Goal: Communication & Community: Answer question/provide support

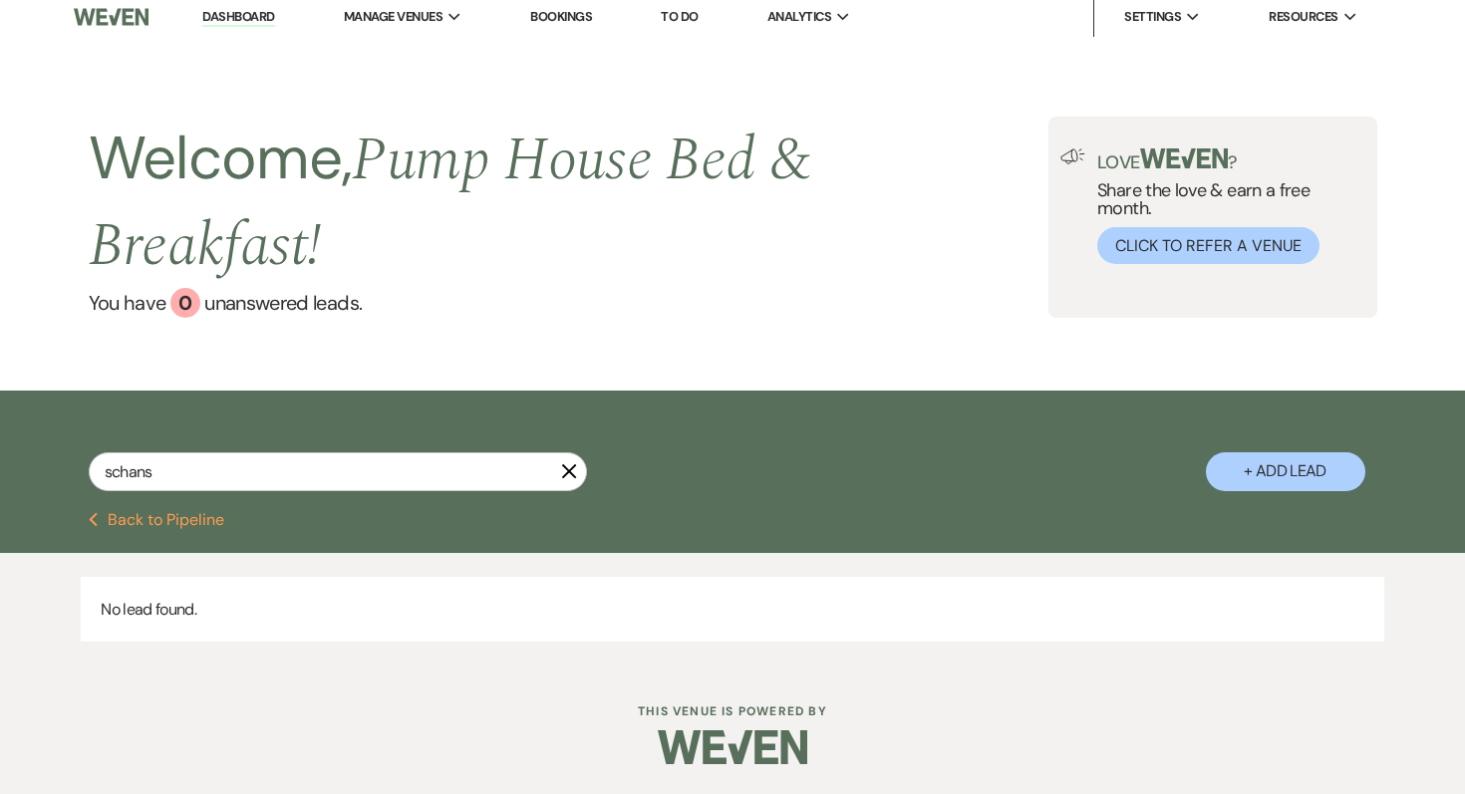
click at [203, 517] on button "Previous Back to Pipeline" at bounding box center [157, 520] width 136 height 16
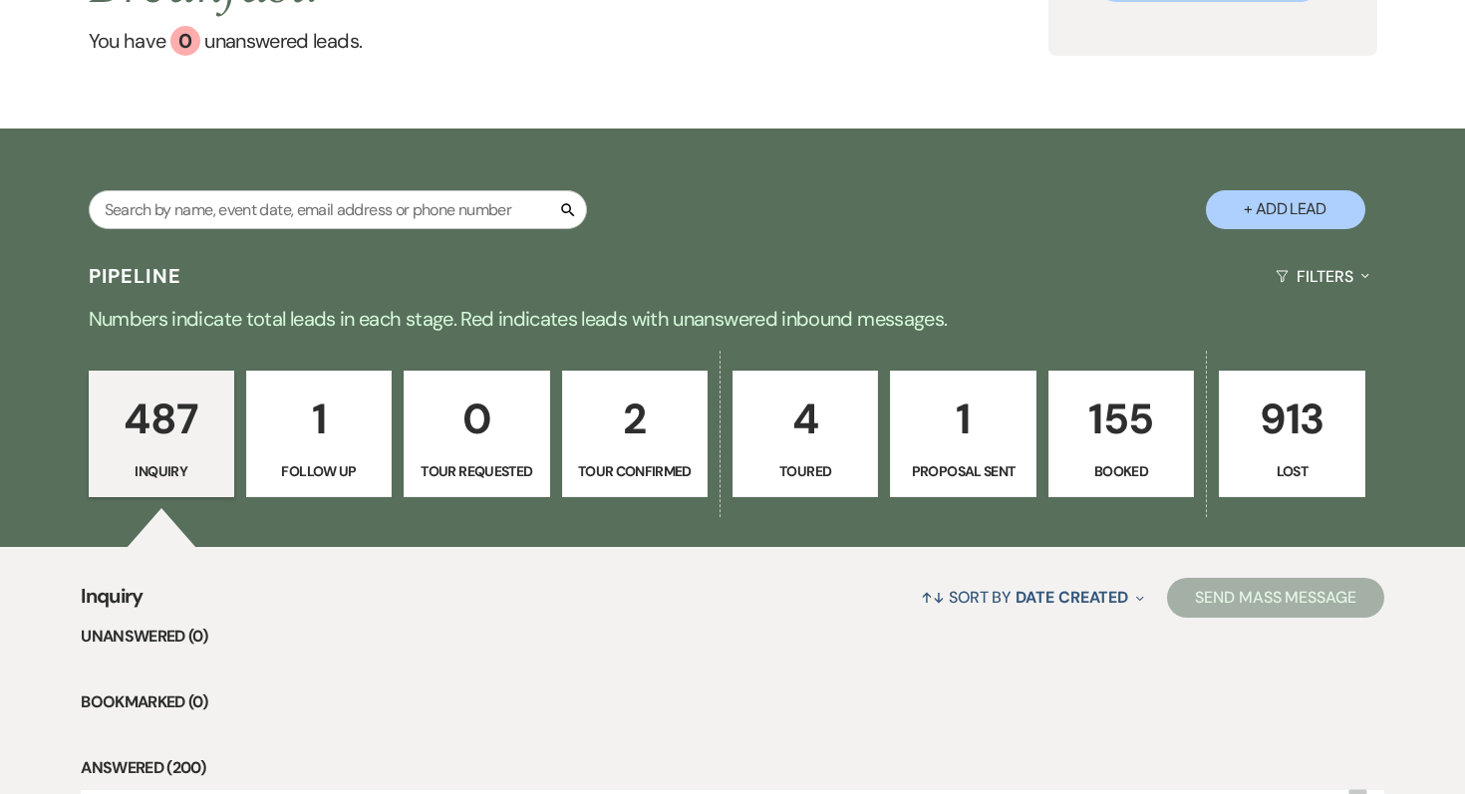
scroll to position [274, 0]
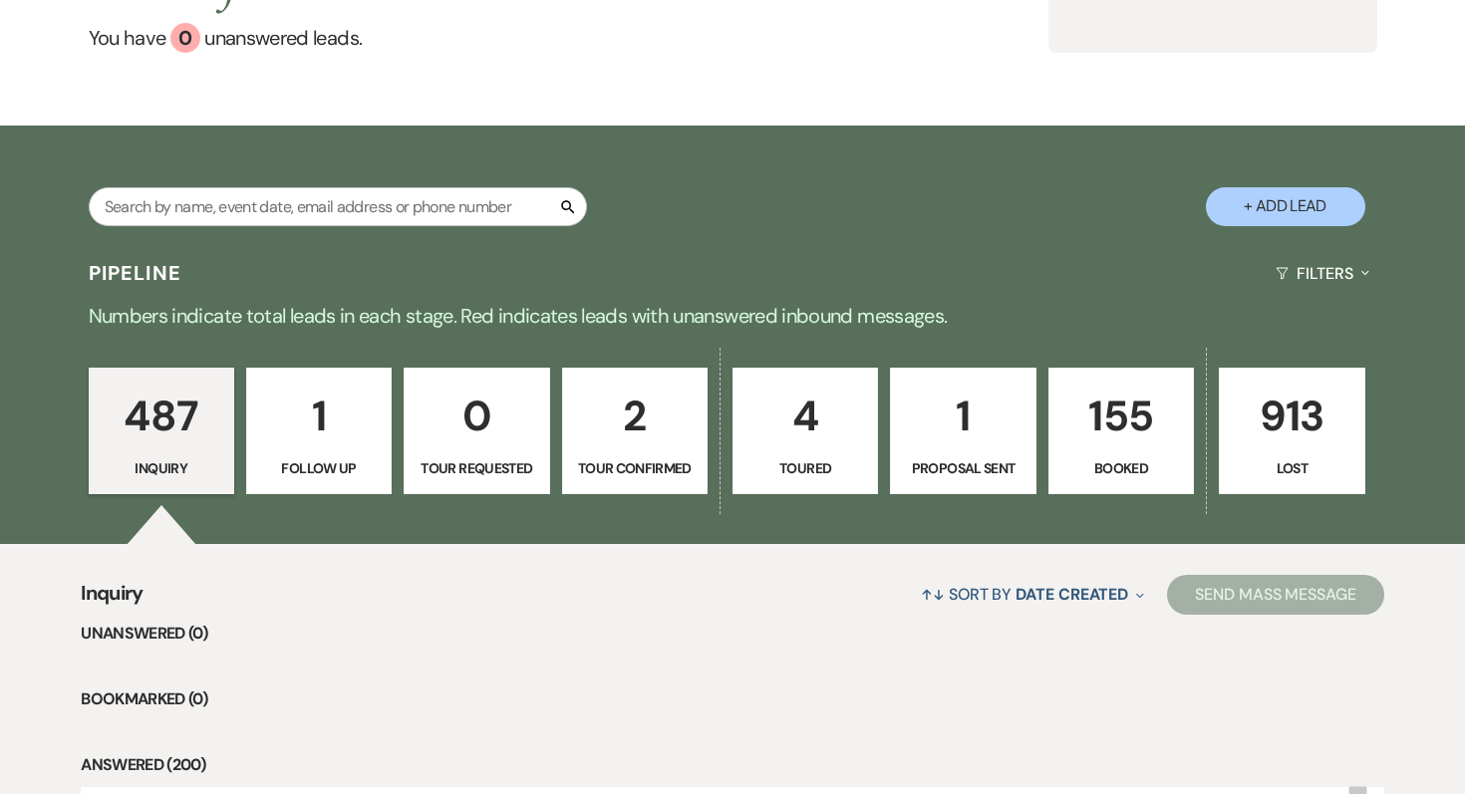
click at [1107, 452] on link "155 Booked" at bounding box center [1120, 432] width 145 height 128
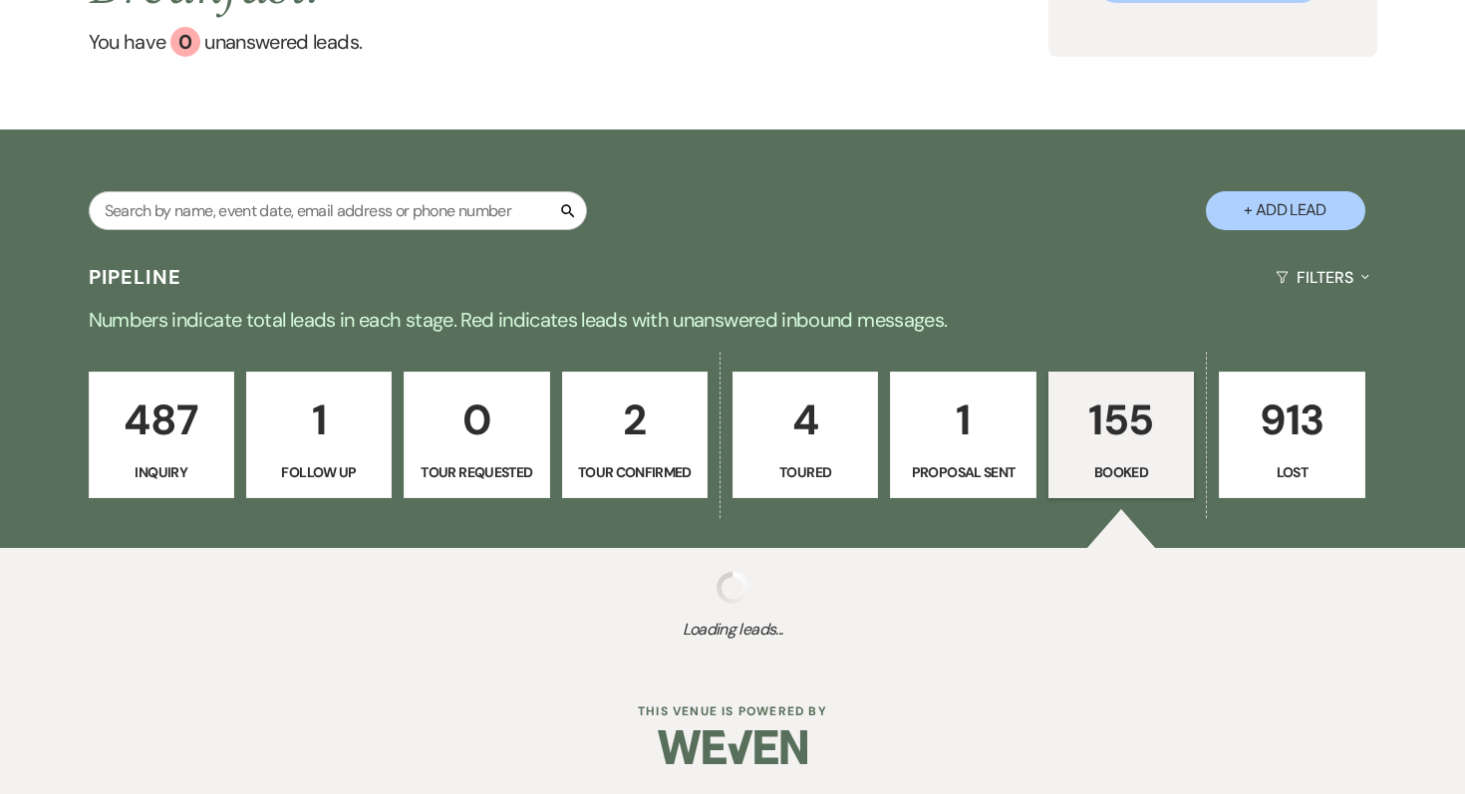
select select "7"
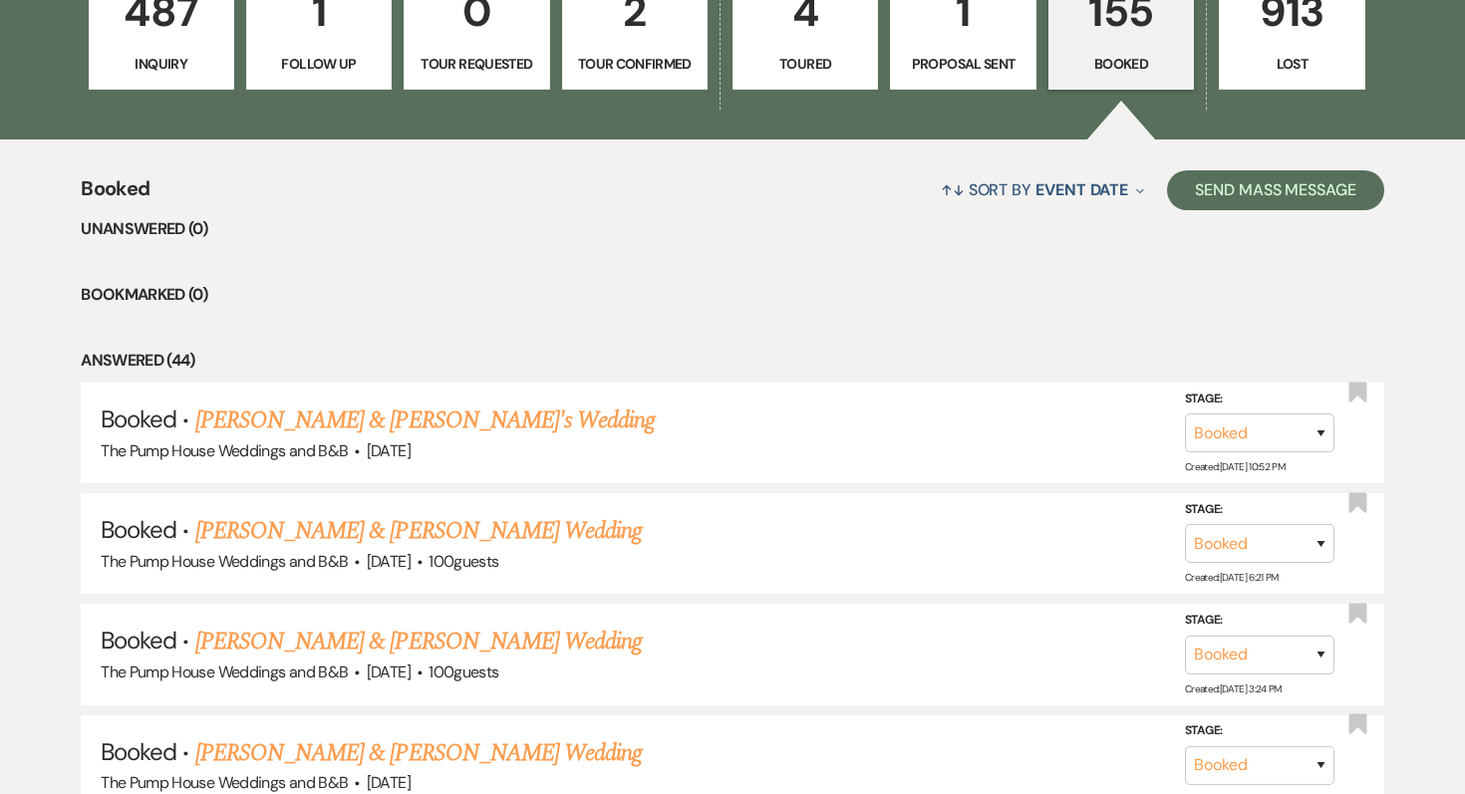
scroll to position [689, 0]
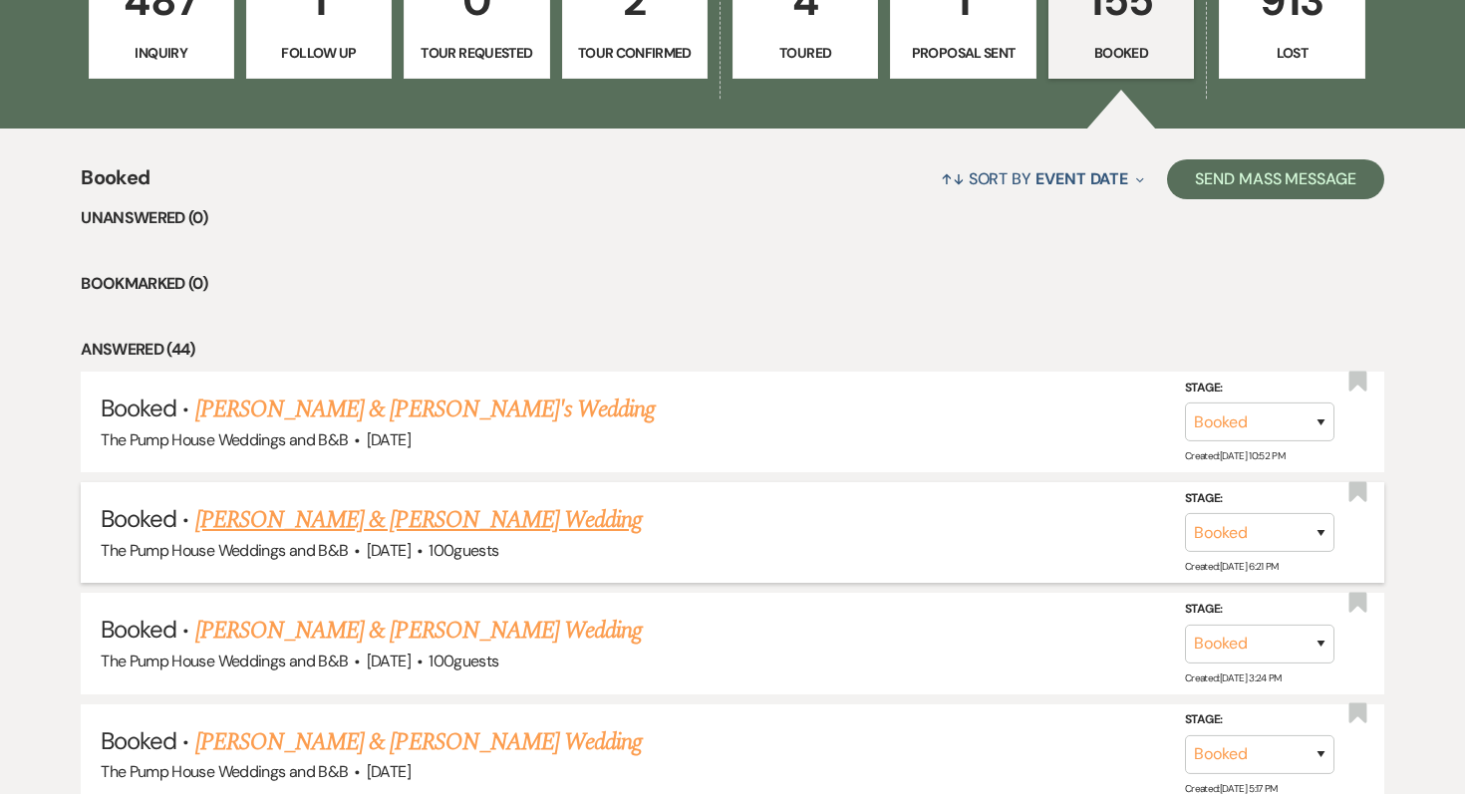
click at [435, 521] on link "[PERSON_NAME] & [PERSON_NAME] Wedding" at bounding box center [418, 520] width 446 height 36
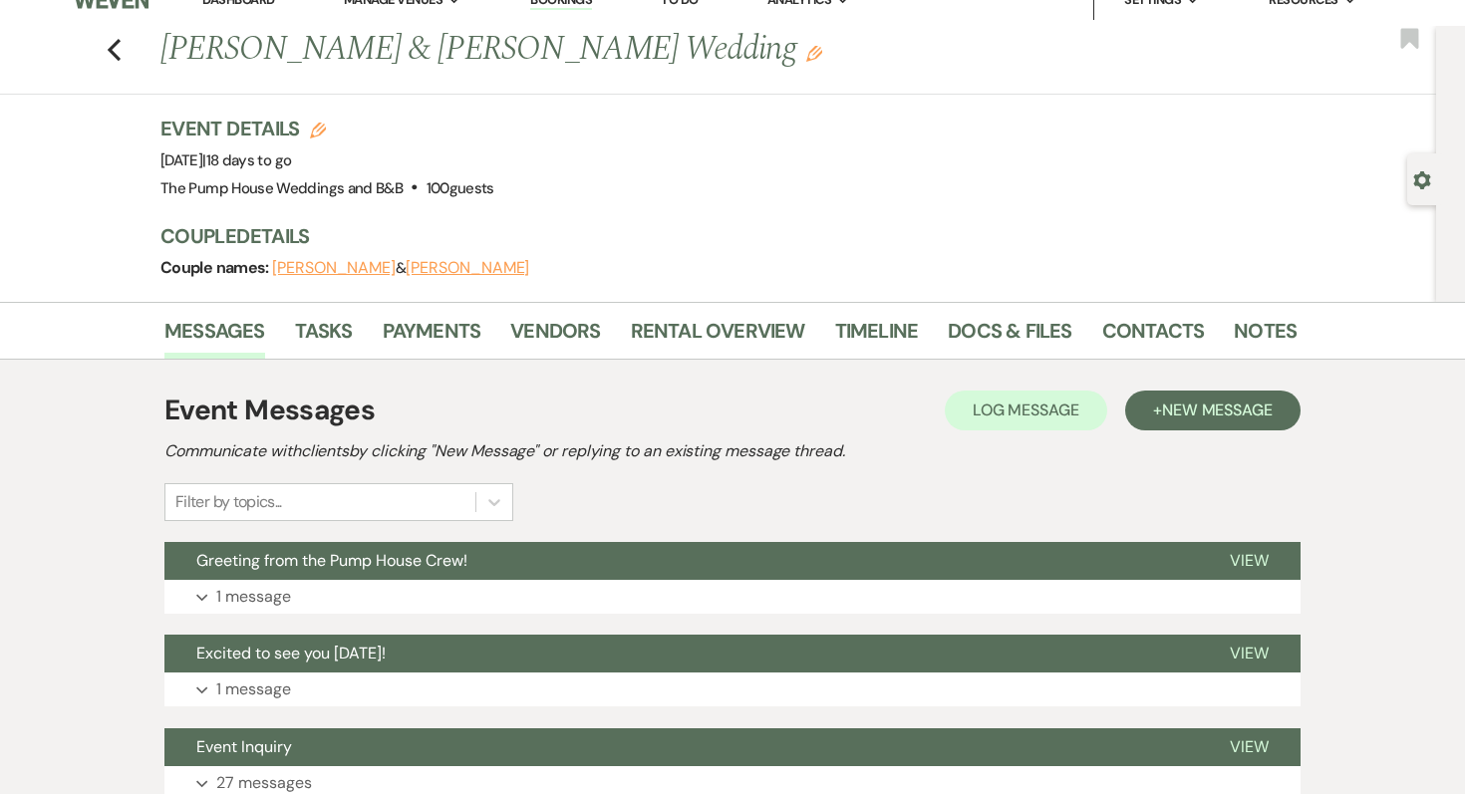
scroll to position [28, 0]
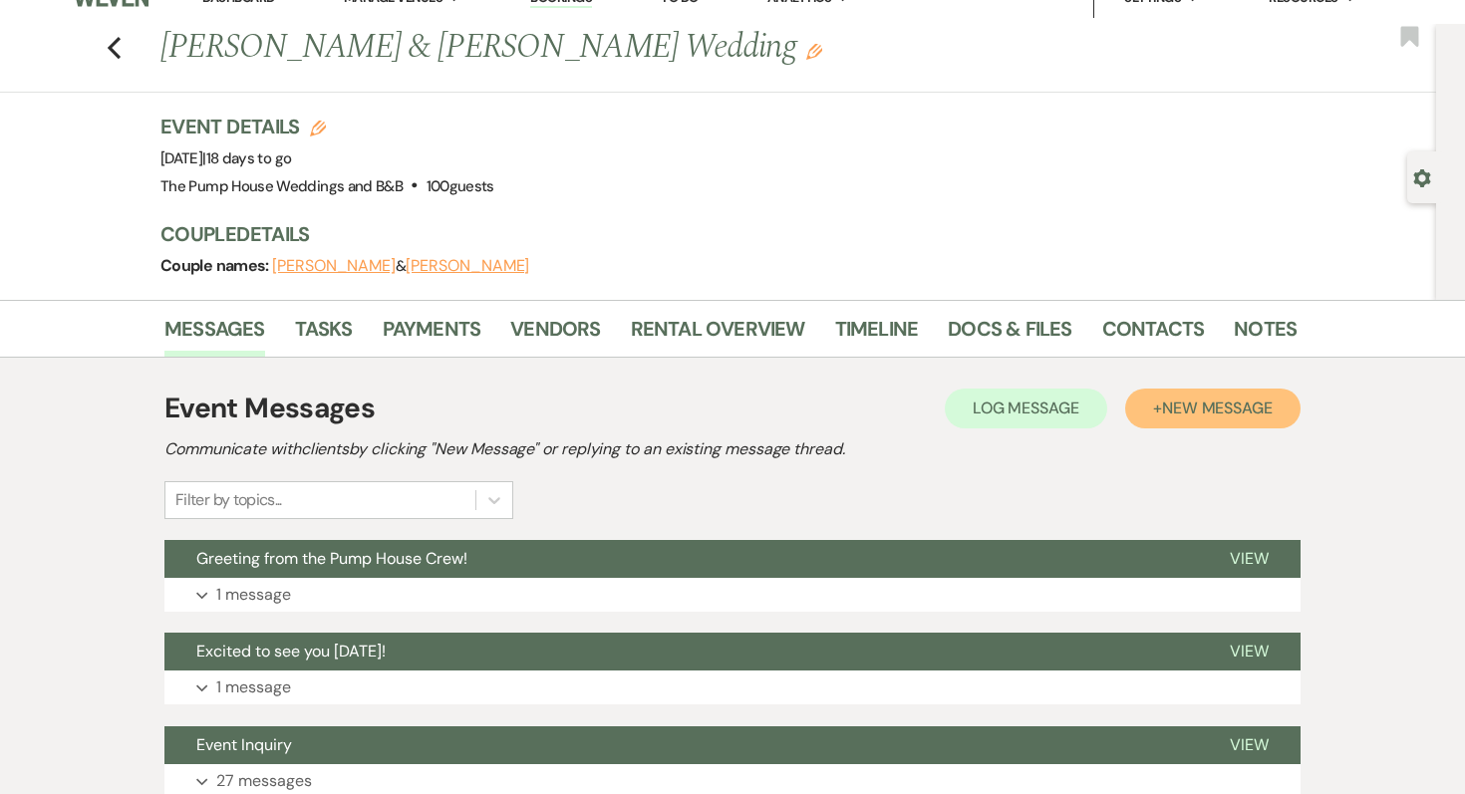
click at [1189, 409] on span "New Message" at bounding box center [1217, 408] width 111 height 21
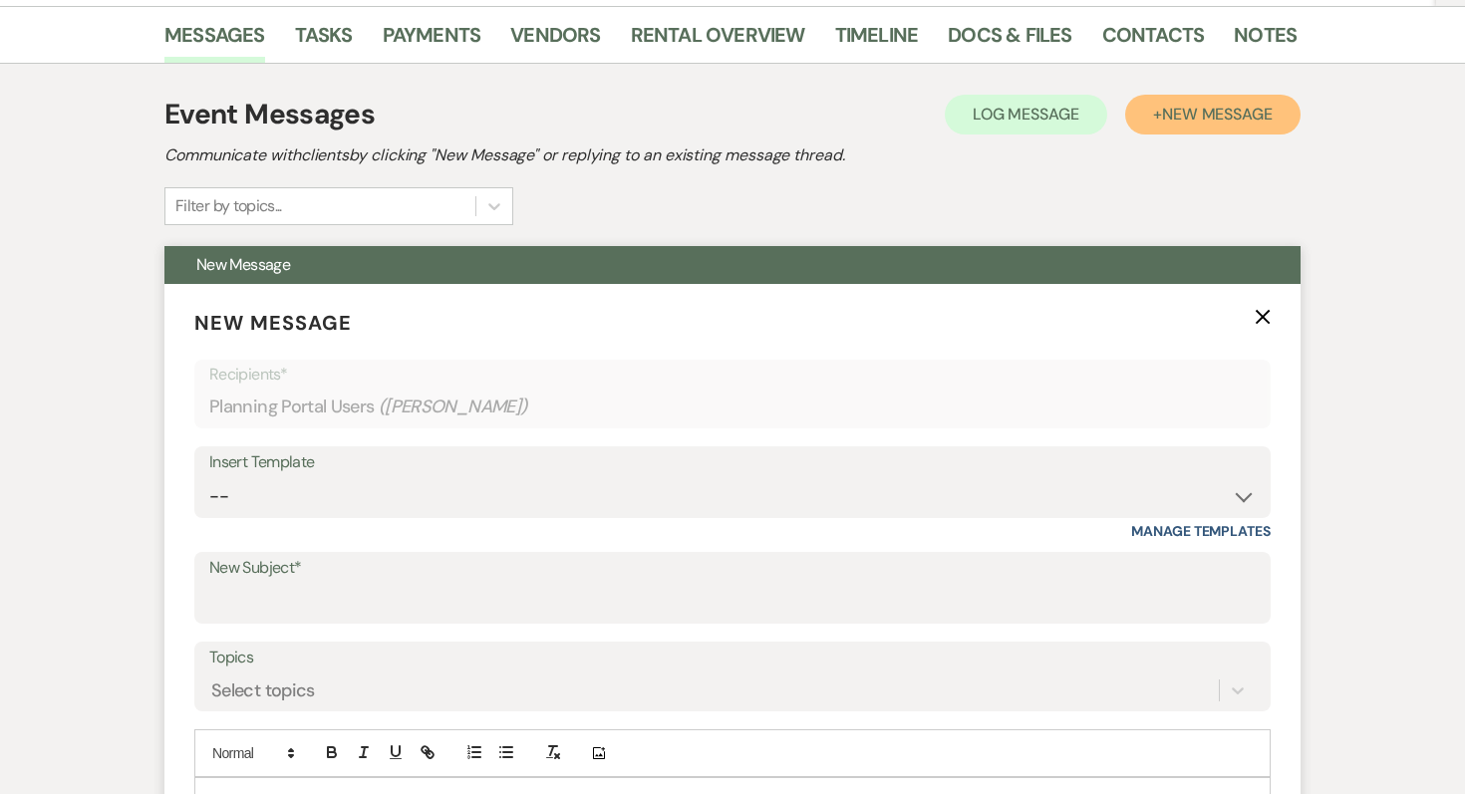
scroll to position [395, 0]
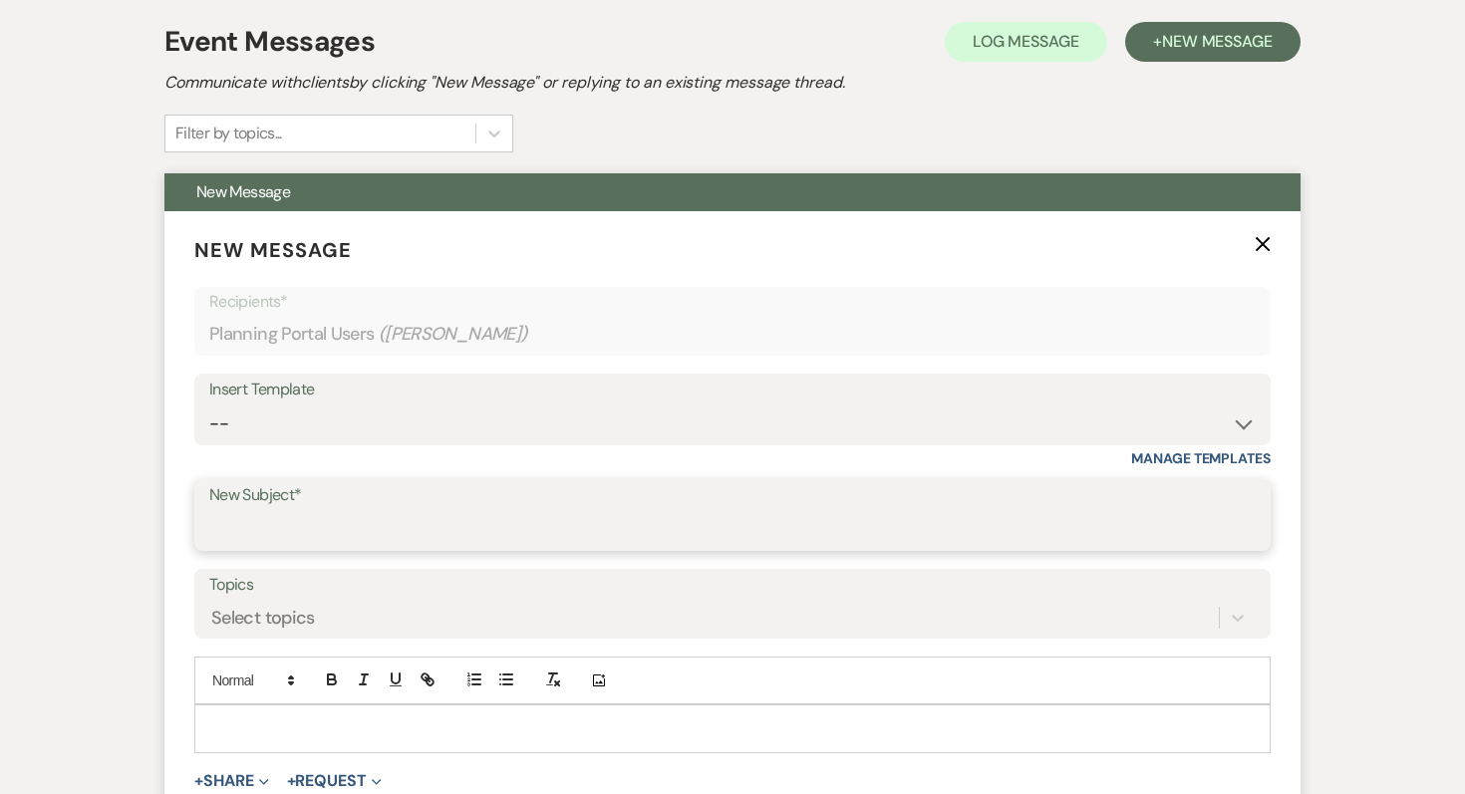
click at [416, 517] on input "New Subject*" at bounding box center [732, 529] width 1046 height 39
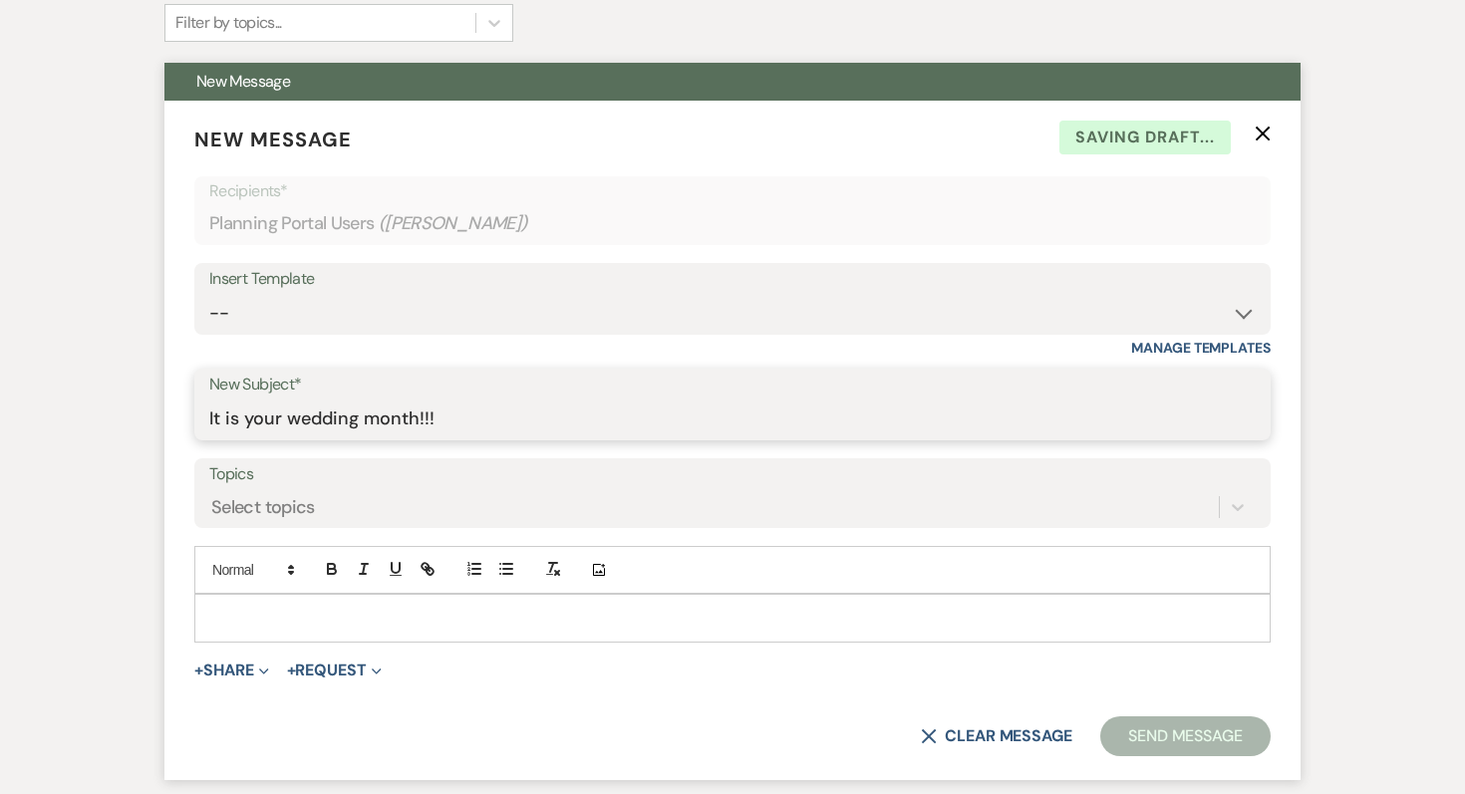
scroll to position [508, 0]
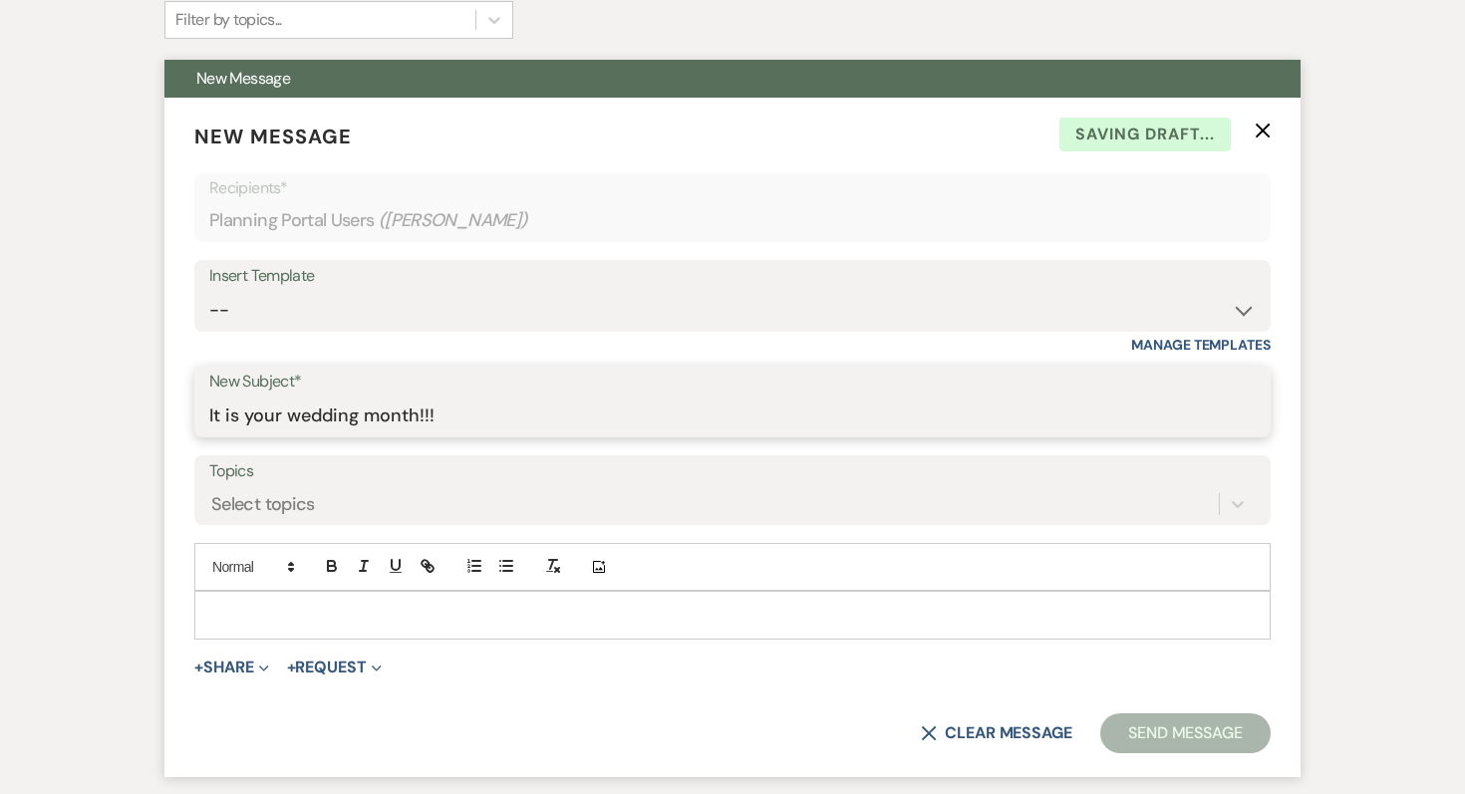
type input "It is your wedding month!!!"
click at [253, 612] on p at bounding box center [732, 615] width 1044 height 22
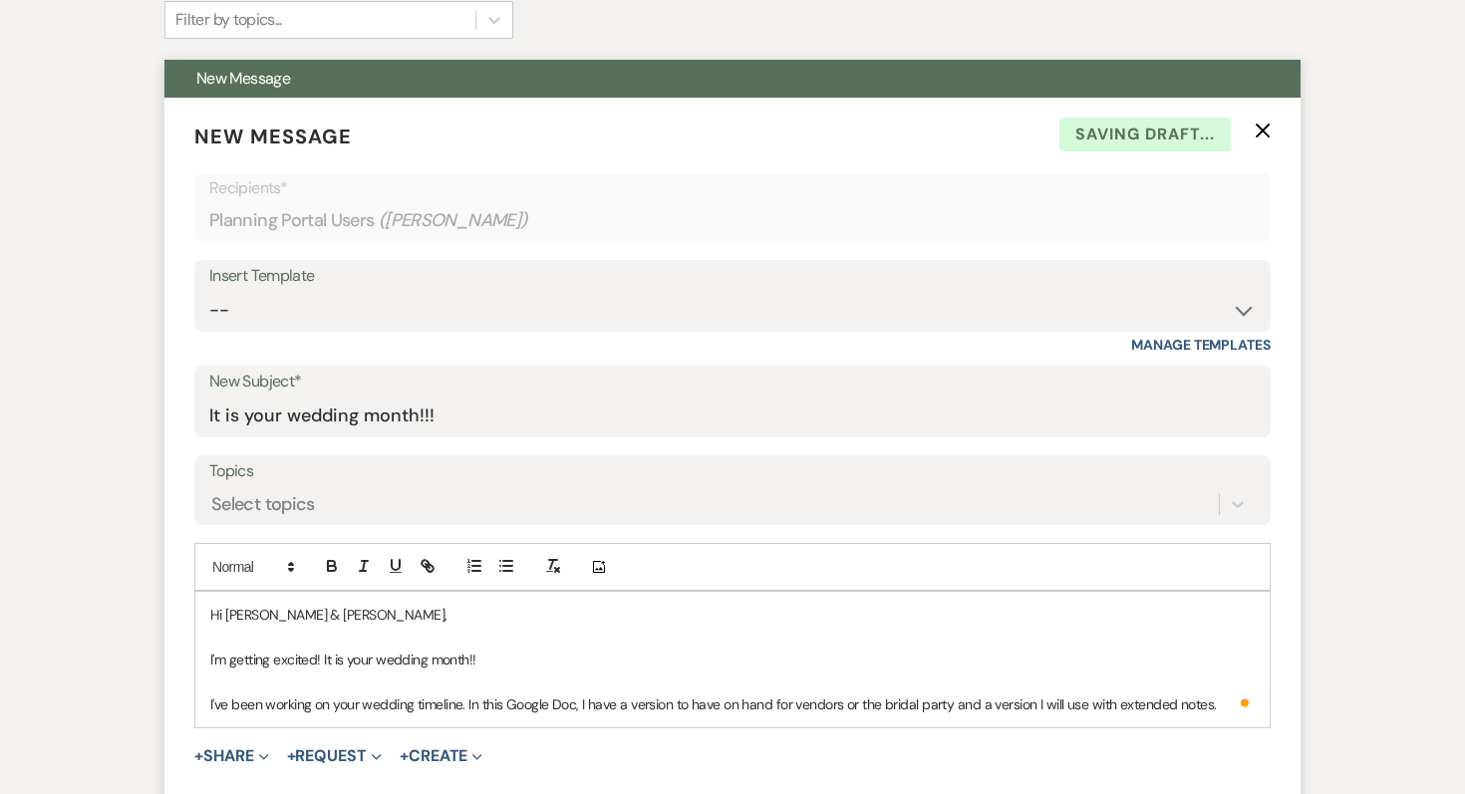
click at [1220, 700] on p "I've been working on your wedding timeline. In this Google Doc, I have a versio…" at bounding box center [732, 704] width 1044 height 22
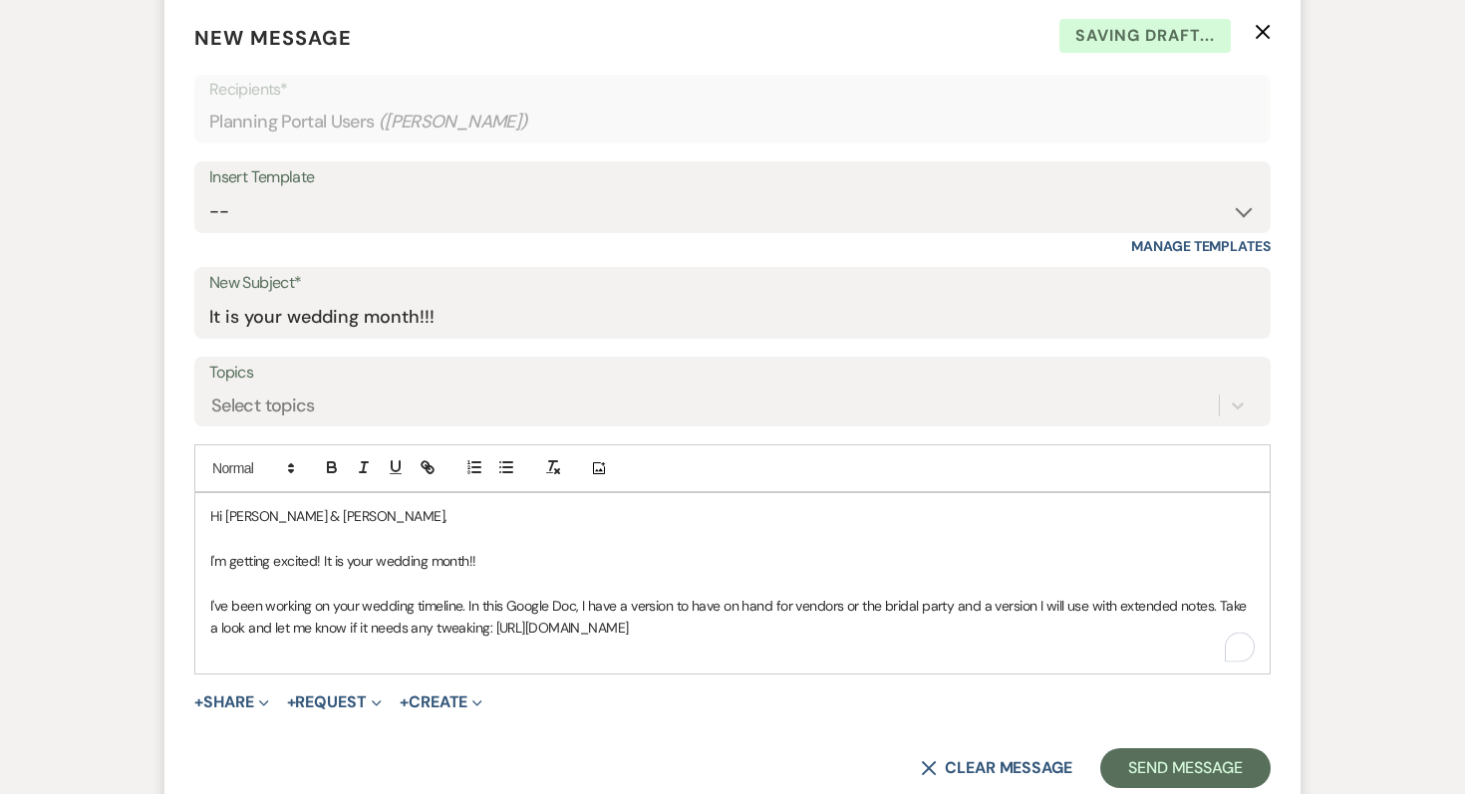
scroll to position [609, 0]
drag, startPoint x: 1139, startPoint y: 633, endPoint x: 482, endPoint y: 625, distance: 656.6
click at [482, 625] on p "I've been working on your wedding timeline. In this Google Doc, I have a versio…" at bounding box center [732, 615] width 1044 height 45
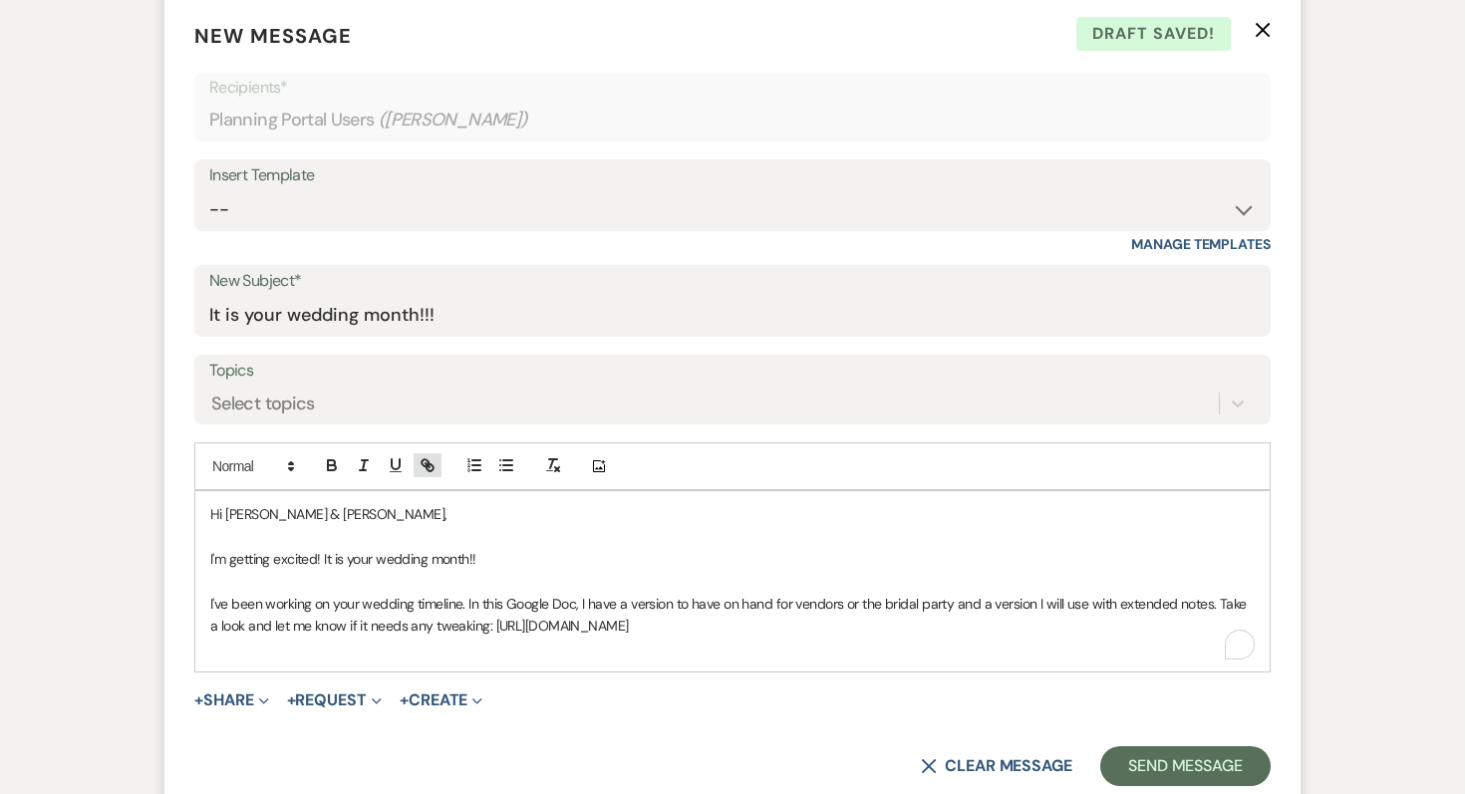
click at [423, 459] on icon "button" at bounding box center [424, 462] width 7 height 7
click at [936, 669] on link at bounding box center [920, 665] width 43 height 15
click at [1149, 623] on p "I've been working on your wedding timeline. In this Google Doc, I have a versio…" at bounding box center [732, 615] width 1044 height 45
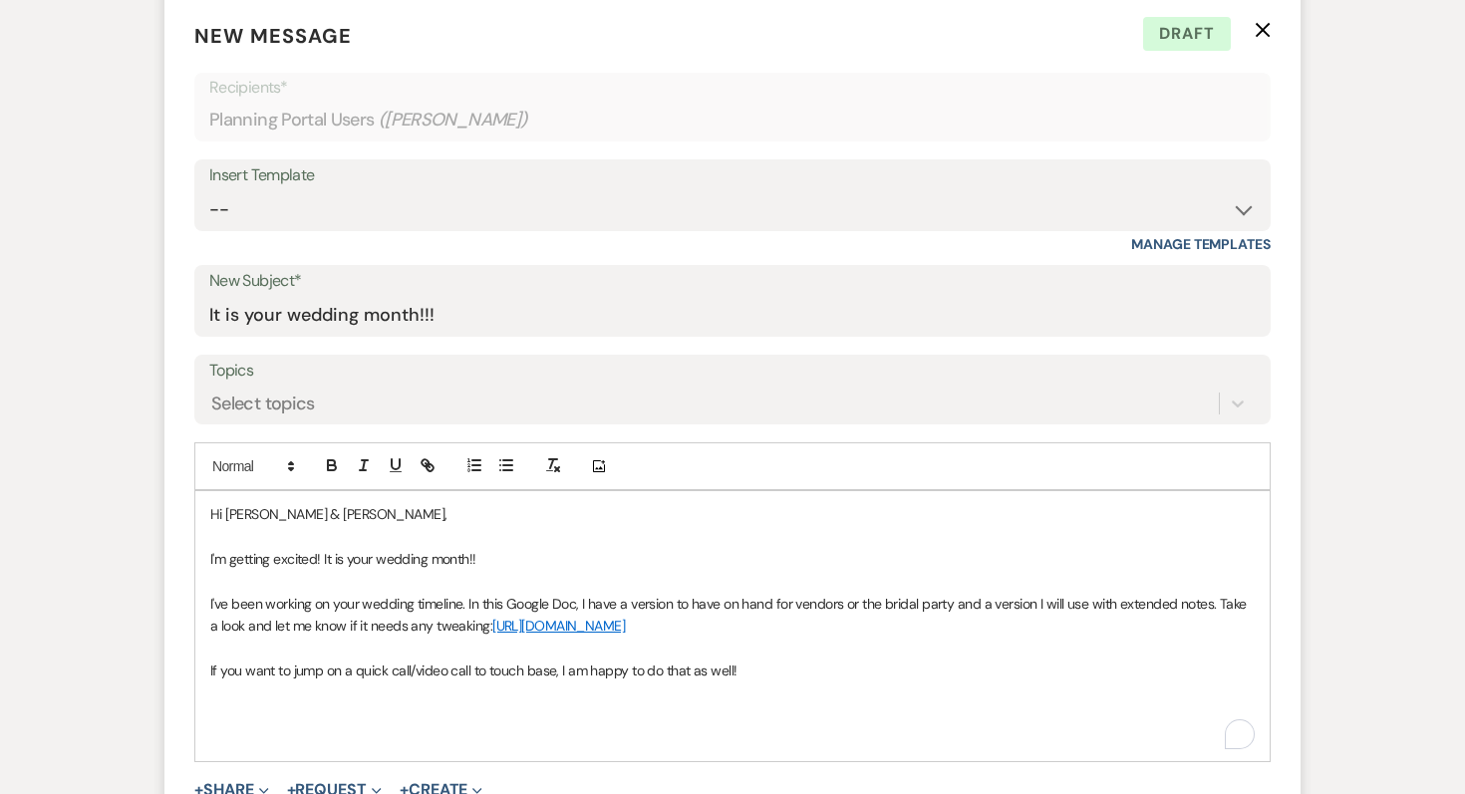
scroll to position [626, 0]
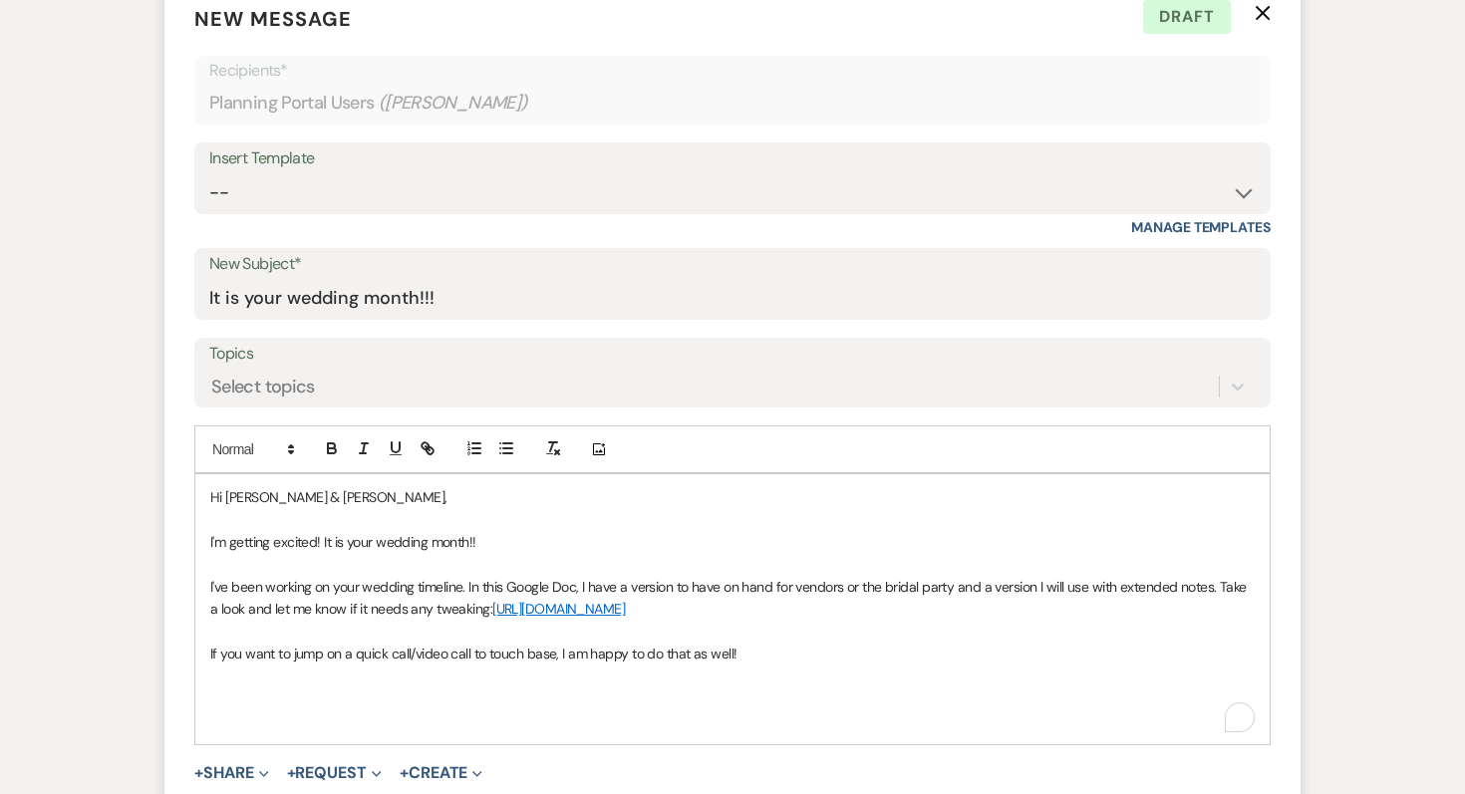
click at [371, 696] on p "To enrich screen reader interactions, please activate Accessibility in Grammarl…" at bounding box center [732, 698] width 1044 height 22
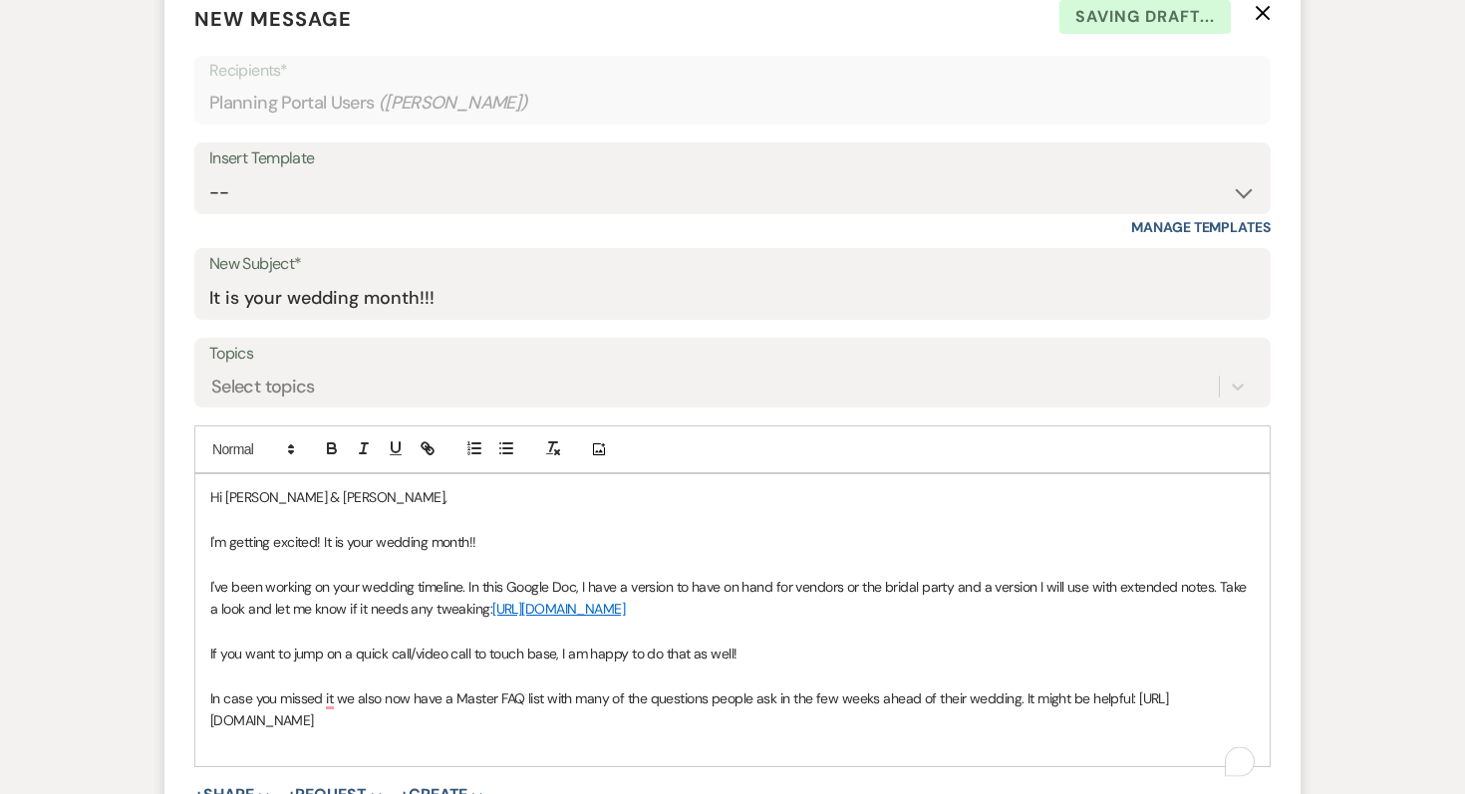
drag, startPoint x: 402, startPoint y: 751, endPoint x: 164, endPoint y: 719, distance: 240.2
click at [164, 719] on form "New Message X Saving draft... Recipients* Planning Portal Users ( [PERSON_NAME]…" at bounding box center [732, 442] width 1136 height 925
copy p "[URL][DOMAIN_NAME]"
click at [422, 449] on icon "button" at bounding box center [424, 445] width 7 height 7
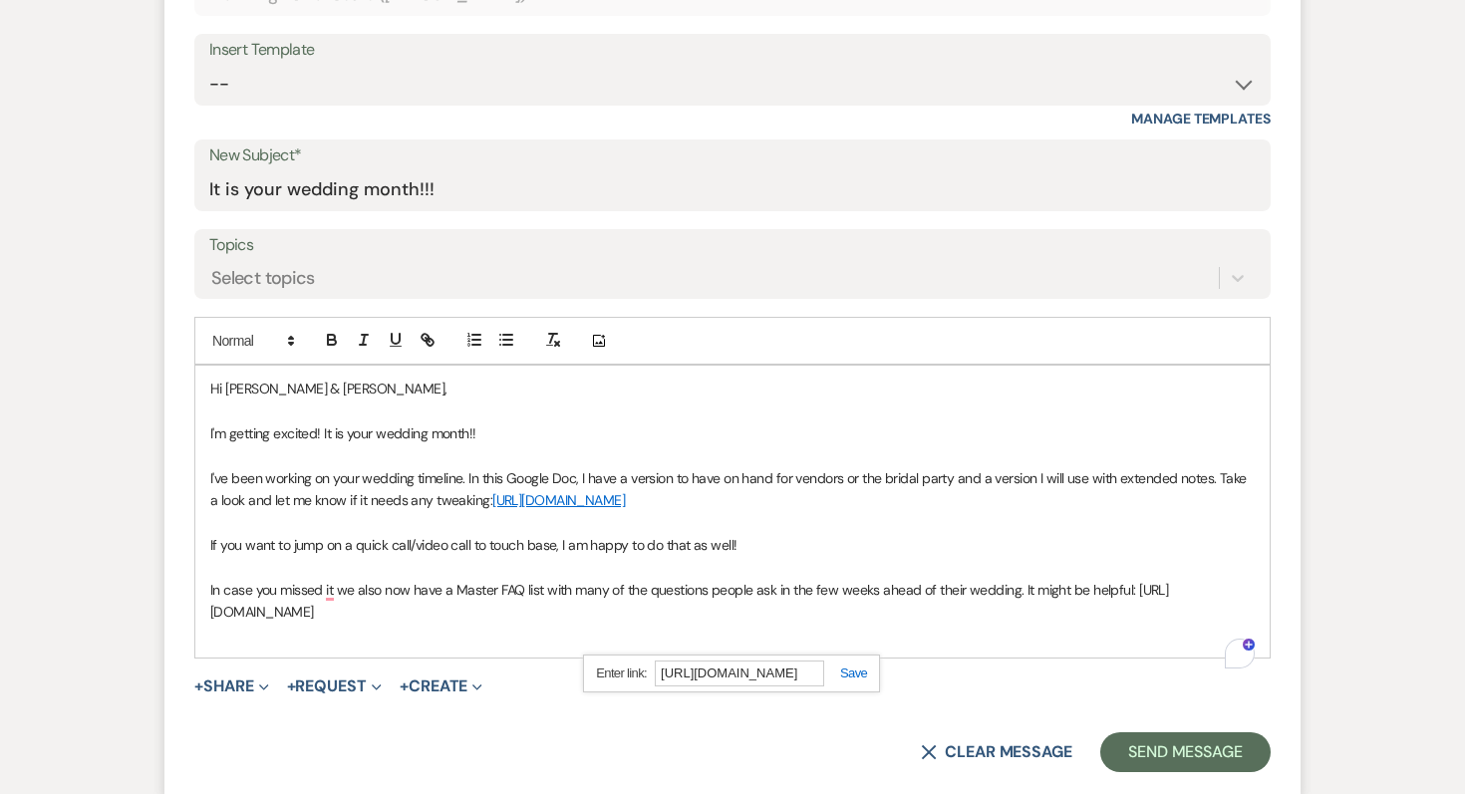
scroll to position [809, 0]
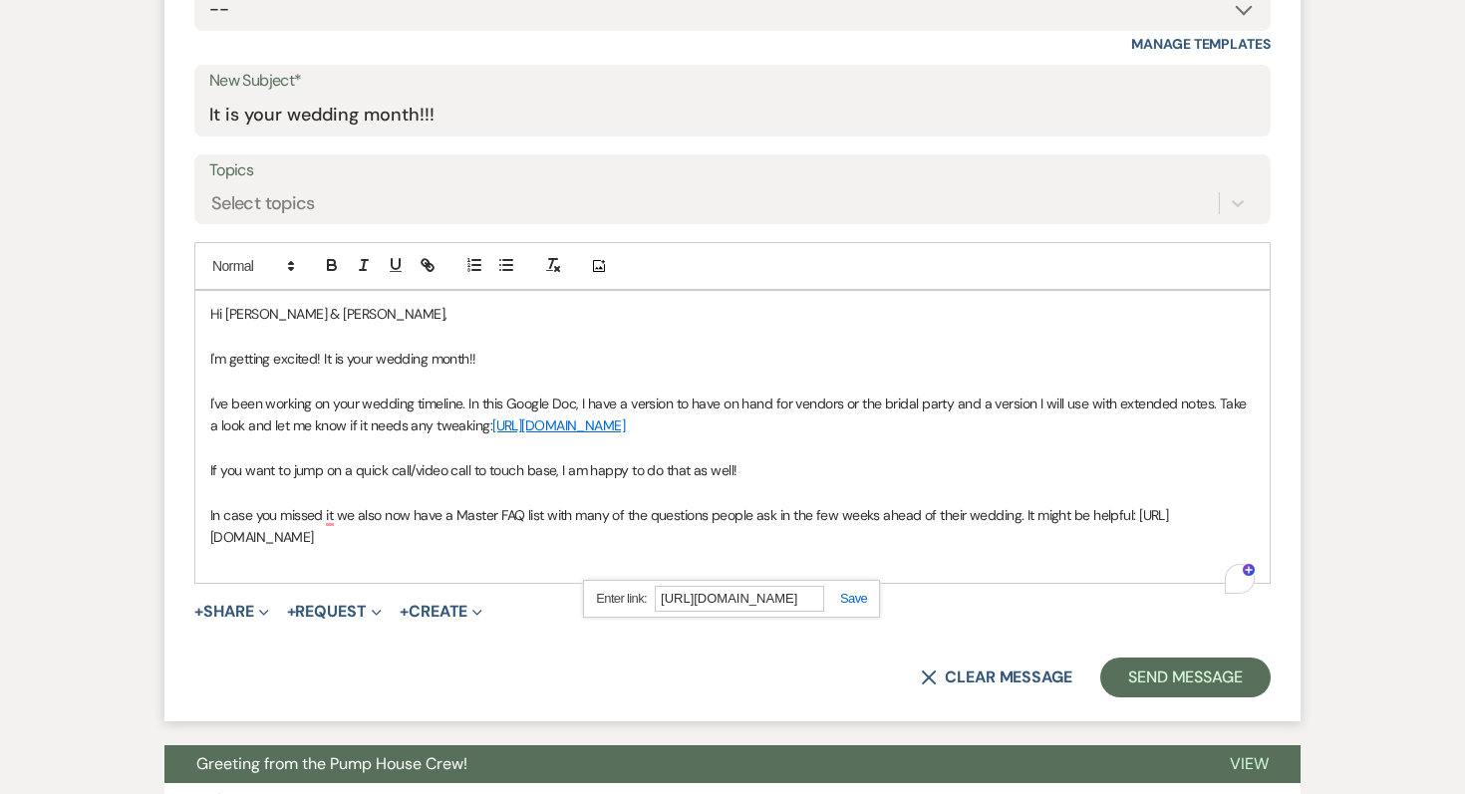
click at [857, 599] on link at bounding box center [845, 598] width 43 height 15
click at [417, 549] on p "In case you missed it we also now have a Master FAQ list with many of the quest…" at bounding box center [732, 526] width 1044 height 45
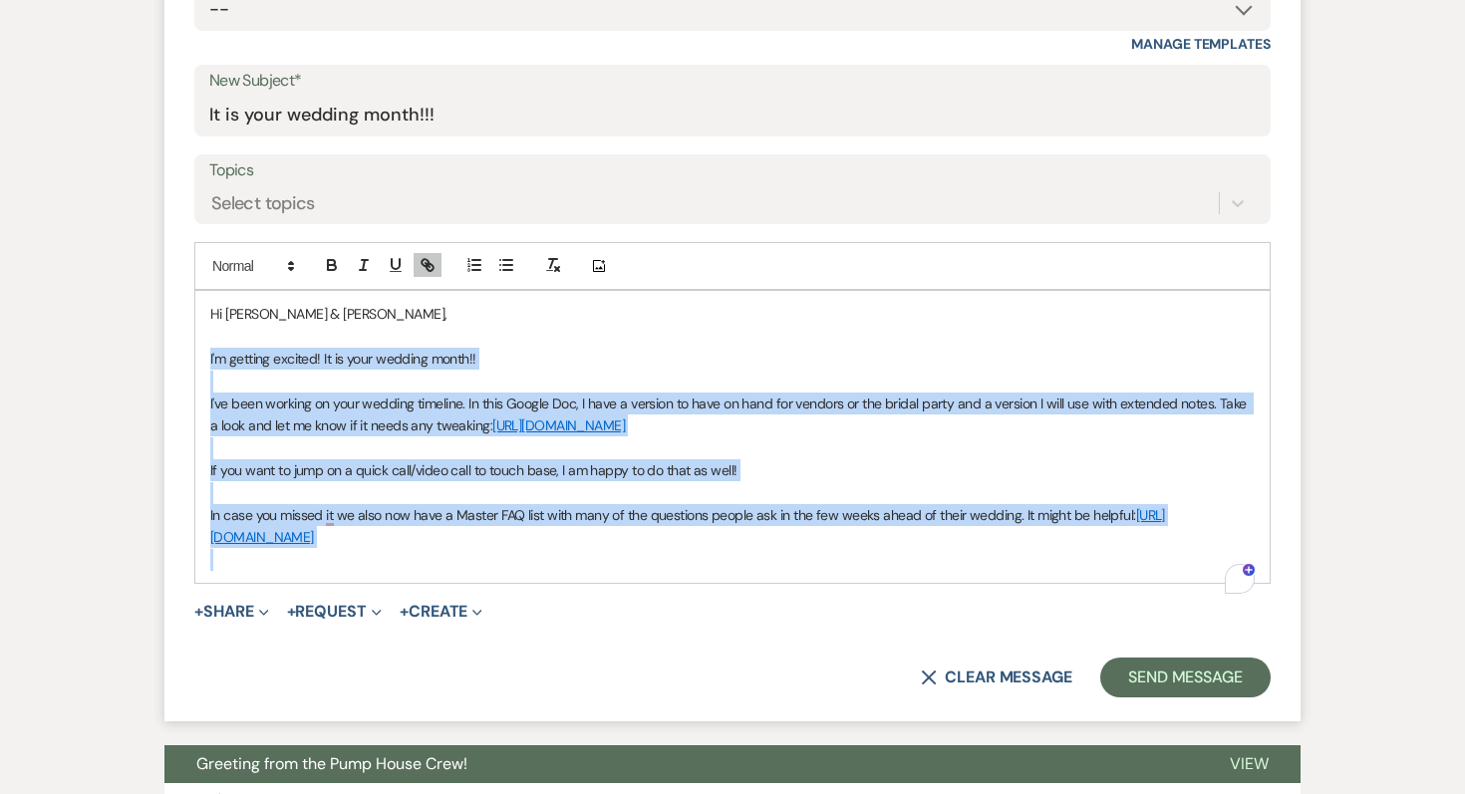
drag, startPoint x: 417, startPoint y: 560, endPoint x: 174, endPoint y: 358, distance: 316.2
click at [174, 358] on form "New Message X Saving draft... Recipients* Planning Portal Users ( [PERSON_NAME]…" at bounding box center [732, 259] width 1136 height 925
copy div "I'm getting excited! It is your wedding month!! I've been working on your weddi…"
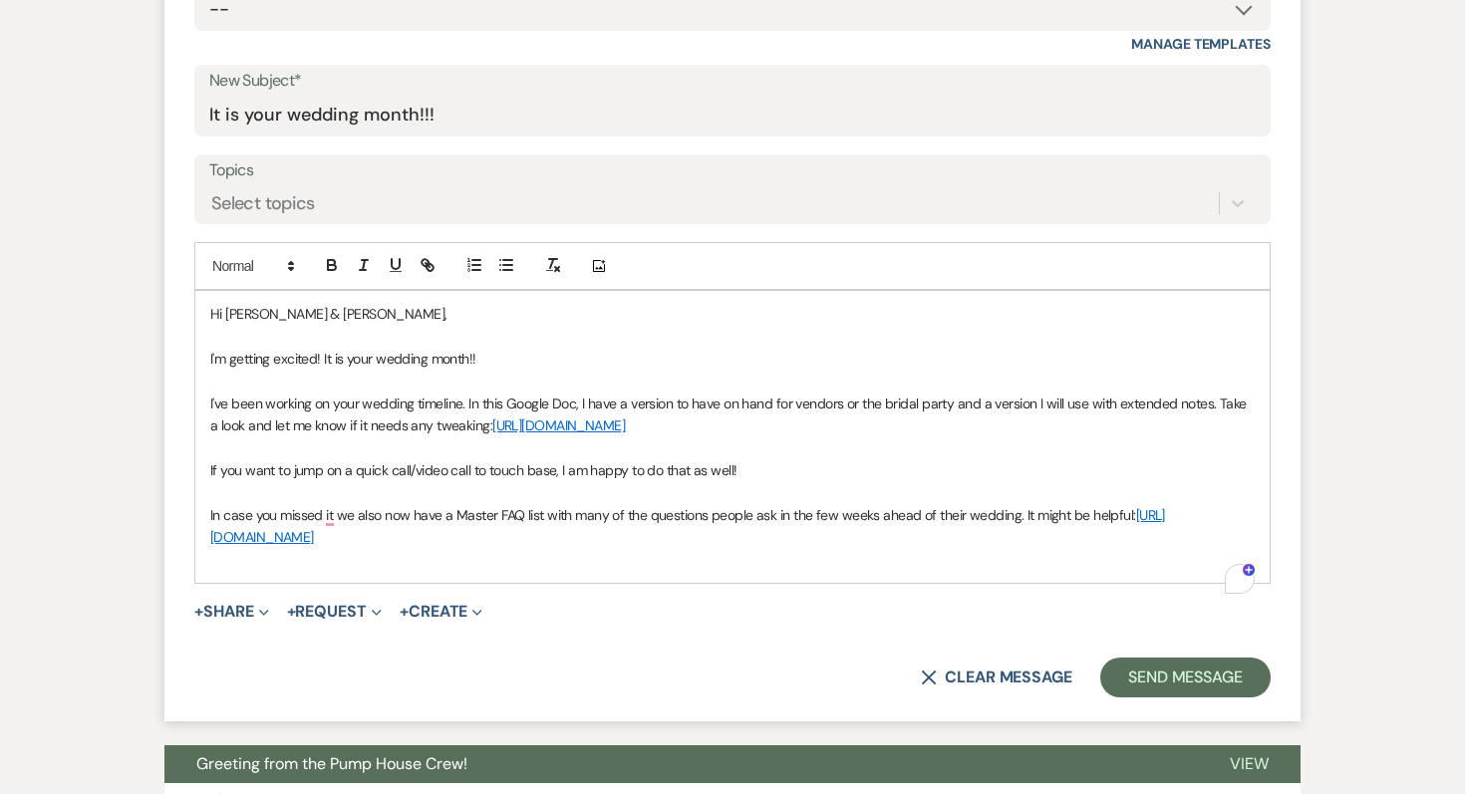
click at [364, 321] on p "Hi [PERSON_NAME] & [PERSON_NAME]," at bounding box center [732, 314] width 1044 height 22
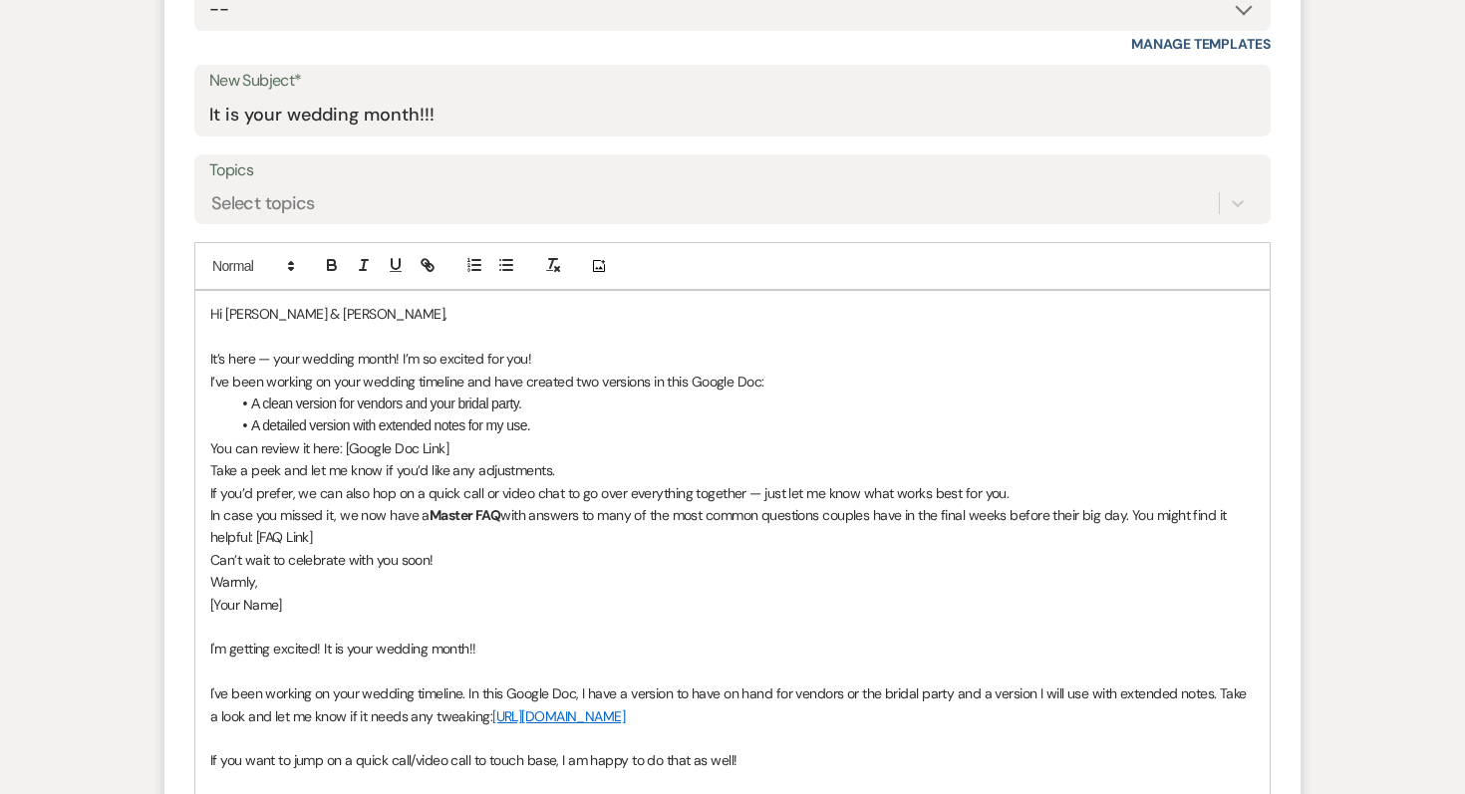
click at [574, 366] on p "It’s here — your wedding month! I’m so excited for you!" at bounding box center [732, 359] width 1044 height 22
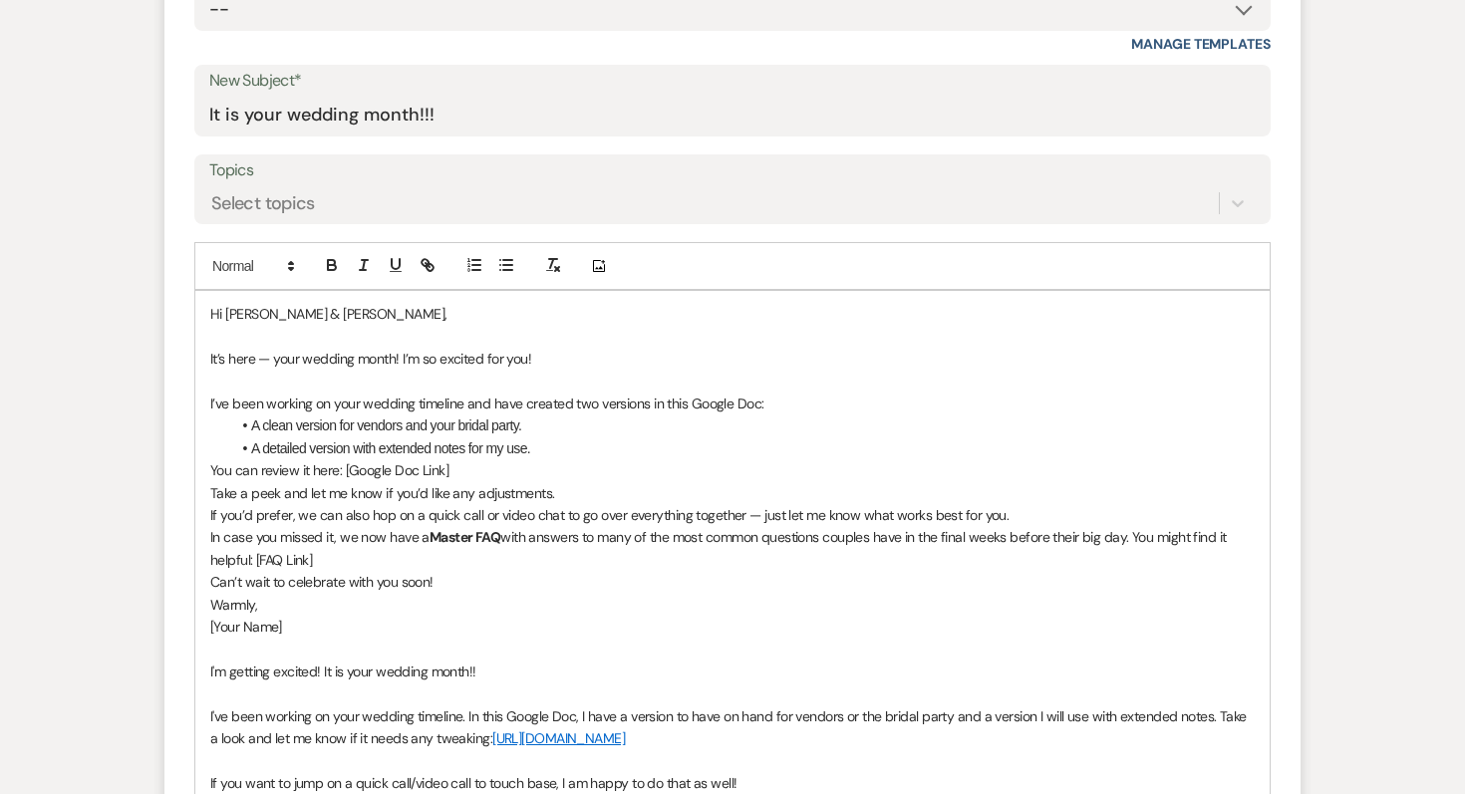
click at [568, 449] on li "A detailed version with extended notes for my use." at bounding box center [742, 448] width 1024 height 22
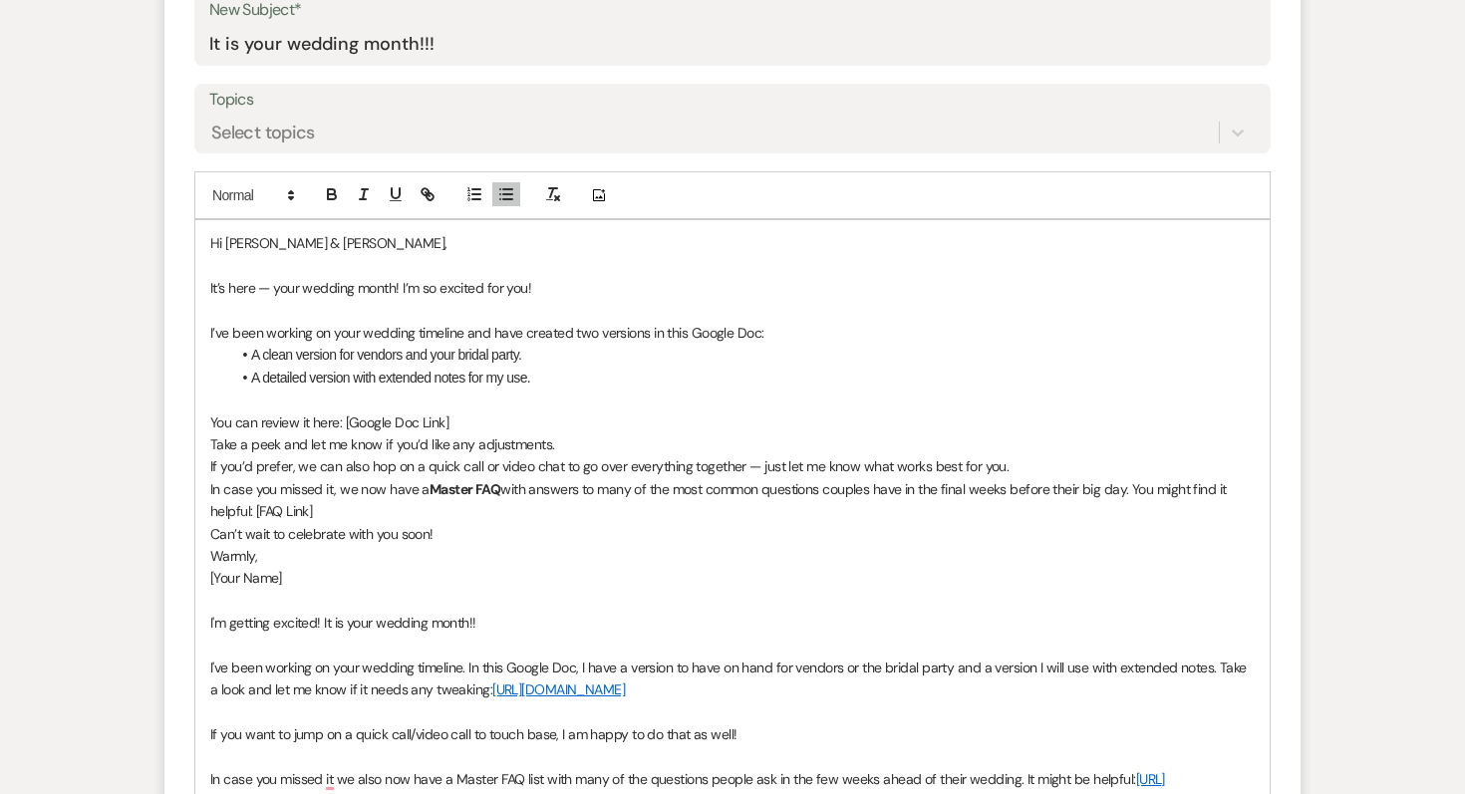
scroll to position [897, 0]
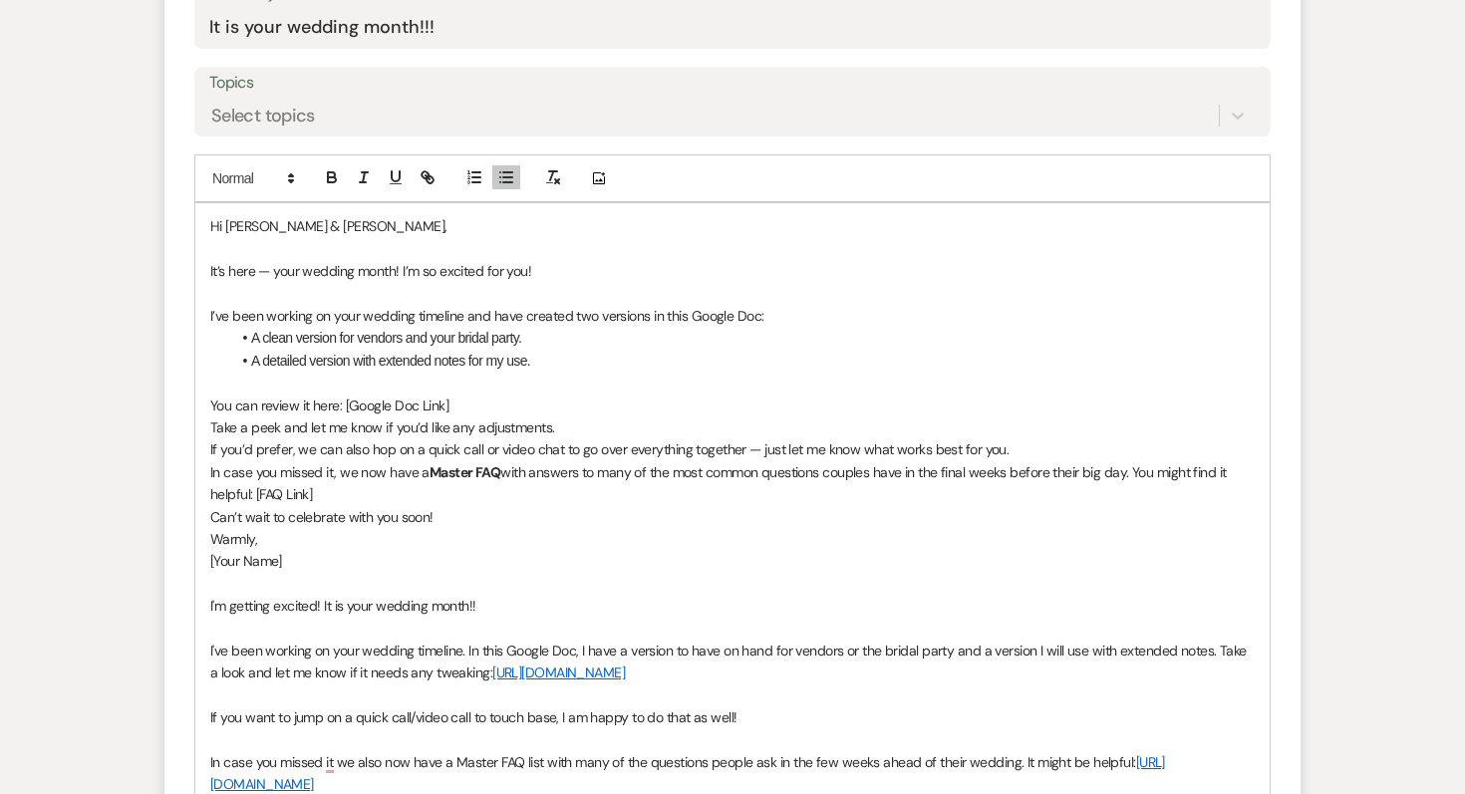
drag, startPoint x: 1140, startPoint y: 674, endPoint x: 482, endPoint y: 675, distance: 657.5
click at [482, 675] on p "I've been working on your wedding timeline. In this Google Doc, I have a versio…" at bounding box center [732, 662] width 1044 height 45
copy link "[URL][DOMAIN_NAME]"
drag, startPoint x: 463, startPoint y: 404, endPoint x: 346, endPoint y: 397, distance: 117.8
click at [346, 397] on p "You can review it here: [Google Doc Link]" at bounding box center [732, 406] width 1044 height 22
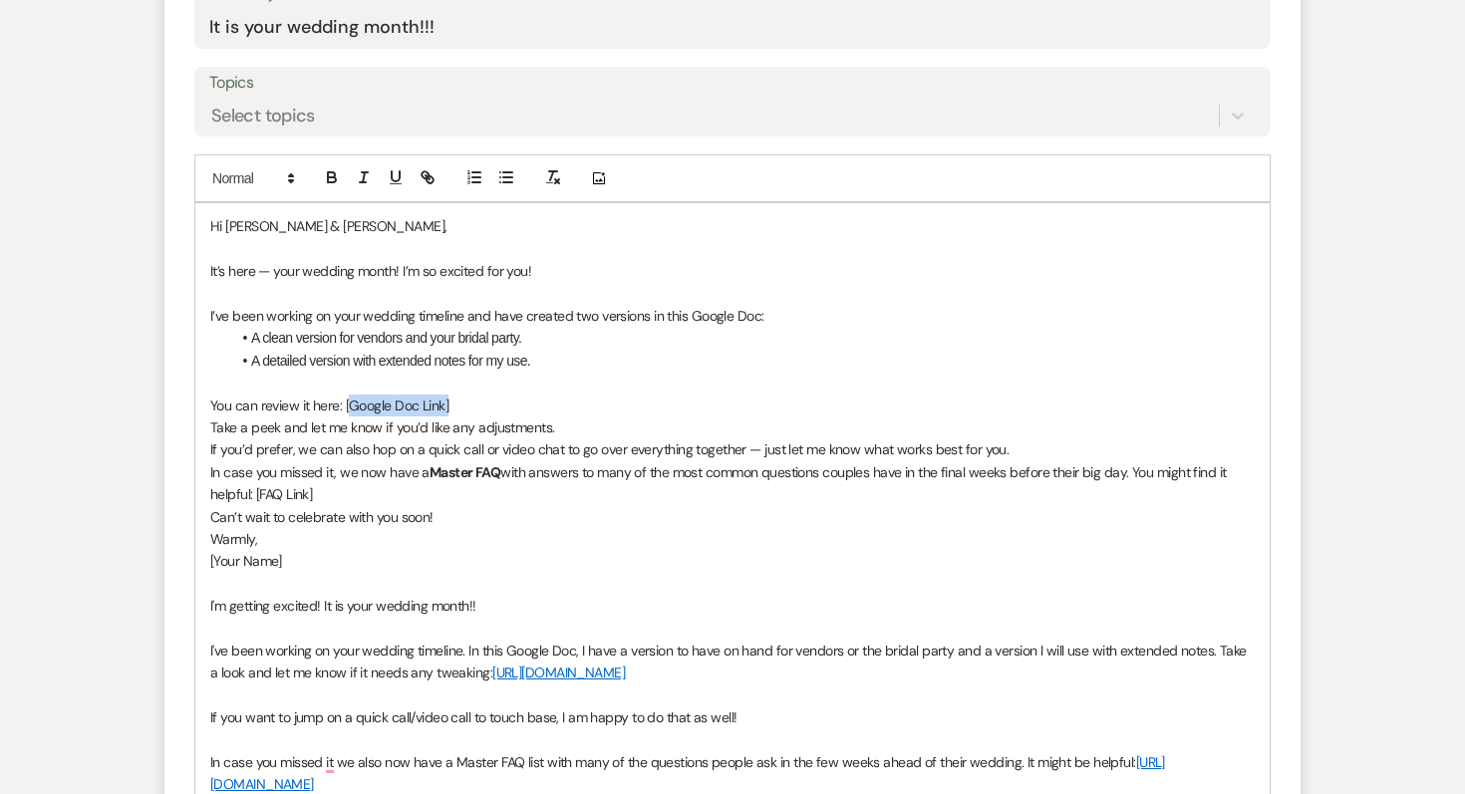
click at [463, 402] on p "You can review it here: [Google Doc Link]" at bounding box center [732, 406] width 1044 height 22
click at [345, 402] on p "You can review it here: [Google Doc Link" at bounding box center [732, 406] width 1044 height 22
drag, startPoint x: 462, startPoint y: 409, endPoint x: 345, endPoint y: 408, distance: 117.6
click at [345, 408] on p "You can review it here: Google Doc Link" at bounding box center [732, 406] width 1044 height 22
click at [426, 181] on icon "button" at bounding box center [429, 179] width 7 height 7
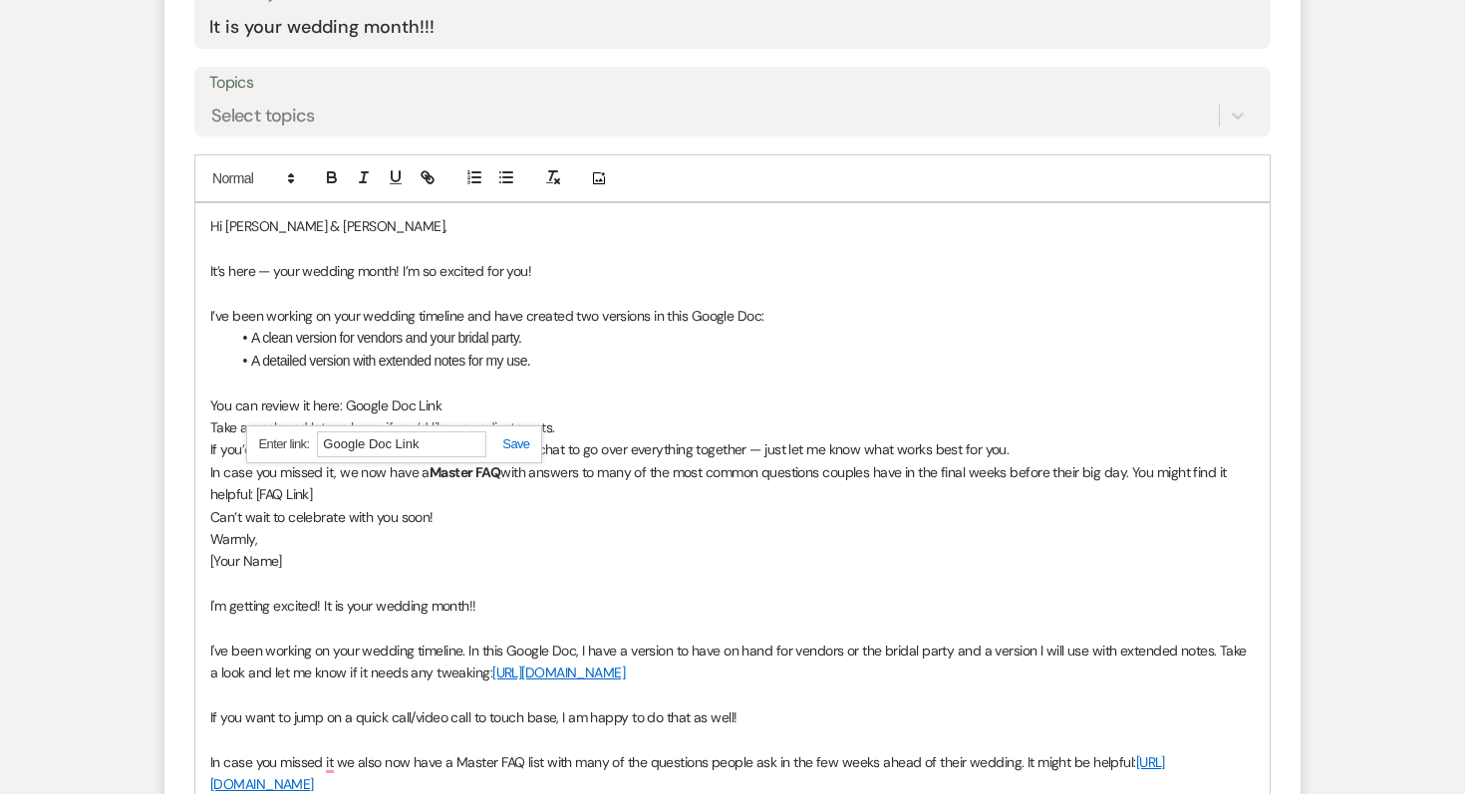
paste input "[URL][DOMAIN_NAME]"
click at [435, 493] on p "In case you missed it, we now have a Master FAQ with answers to many of the mos…" at bounding box center [732, 483] width 1044 height 45
click at [512, 407] on p "You can review it here: Google Doc Link" at bounding box center [732, 406] width 1044 height 22
click at [217, 426] on p "Take a peek and let me know if you’d like any adjustments." at bounding box center [732, 427] width 1044 height 22
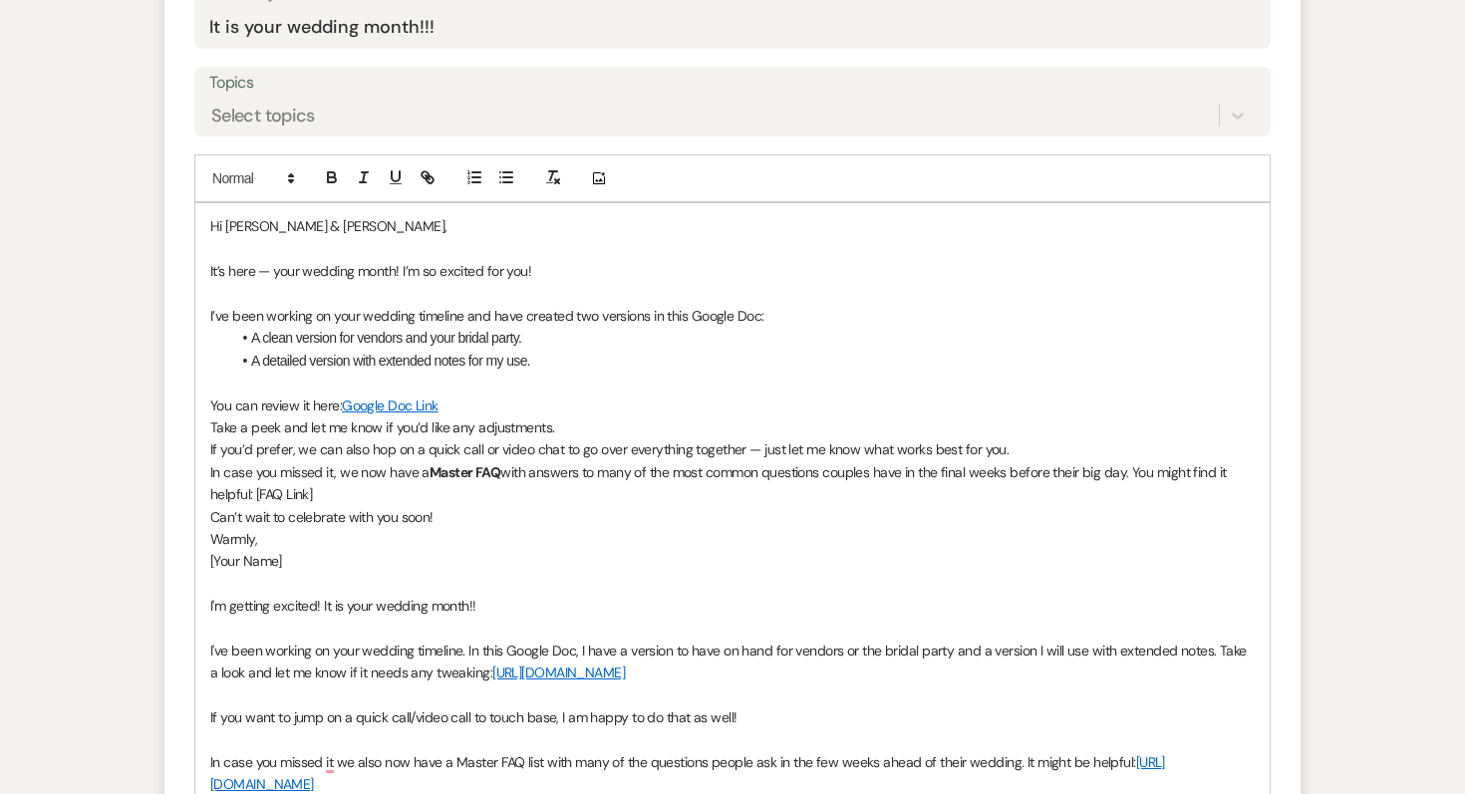
click at [561, 426] on p "Take a peek and let me know if you’d like any adjustments." at bounding box center [732, 427] width 1044 height 22
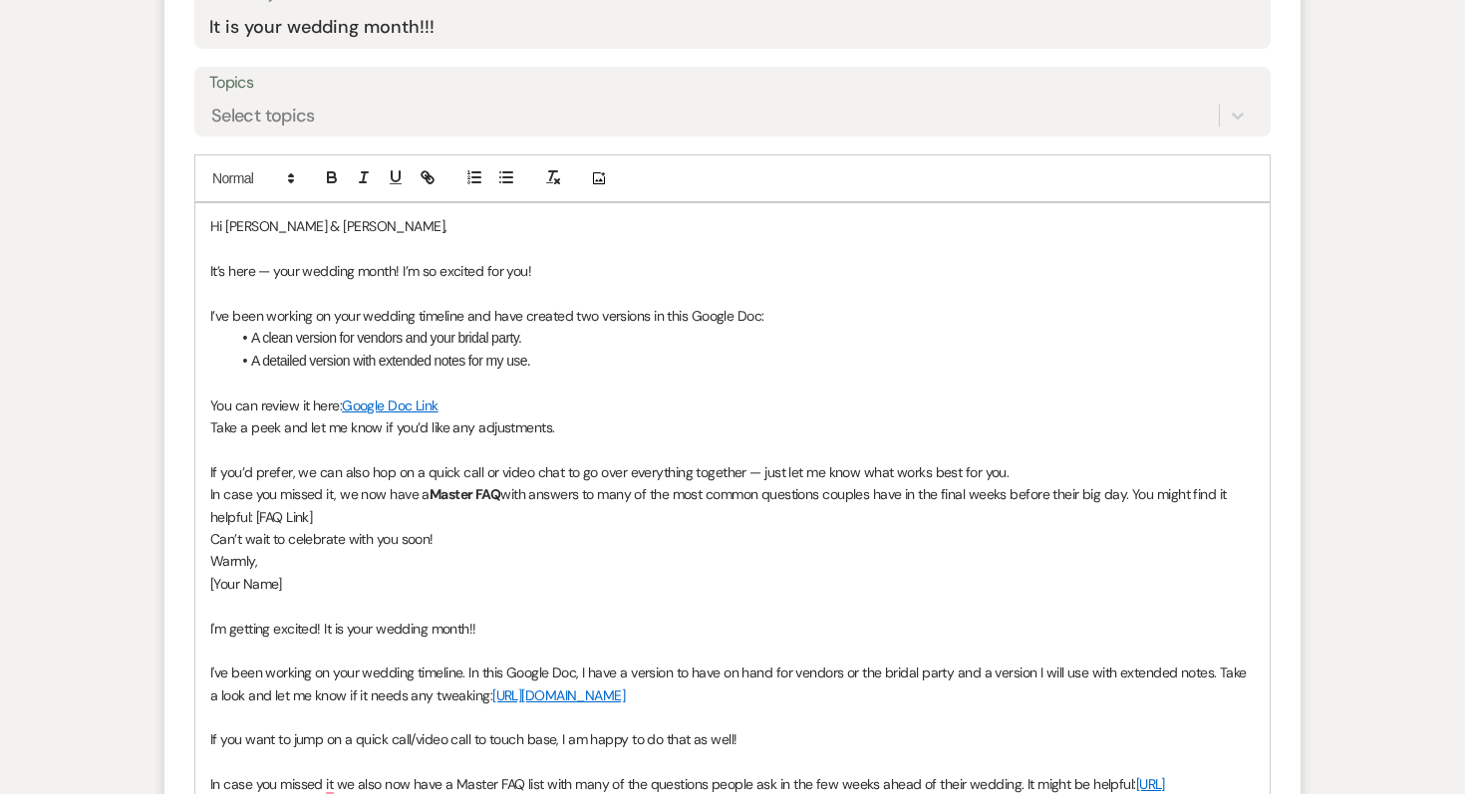
click at [278, 476] on p "If you’d prefer, we can also hop on a quick call or video chat to go over every…" at bounding box center [732, 472] width 1044 height 22
click at [1003, 469] on p "If you’d like, we can also hop on a quick call or video chat to go over everyth…" at bounding box center [732, 472] width 1044 height 22
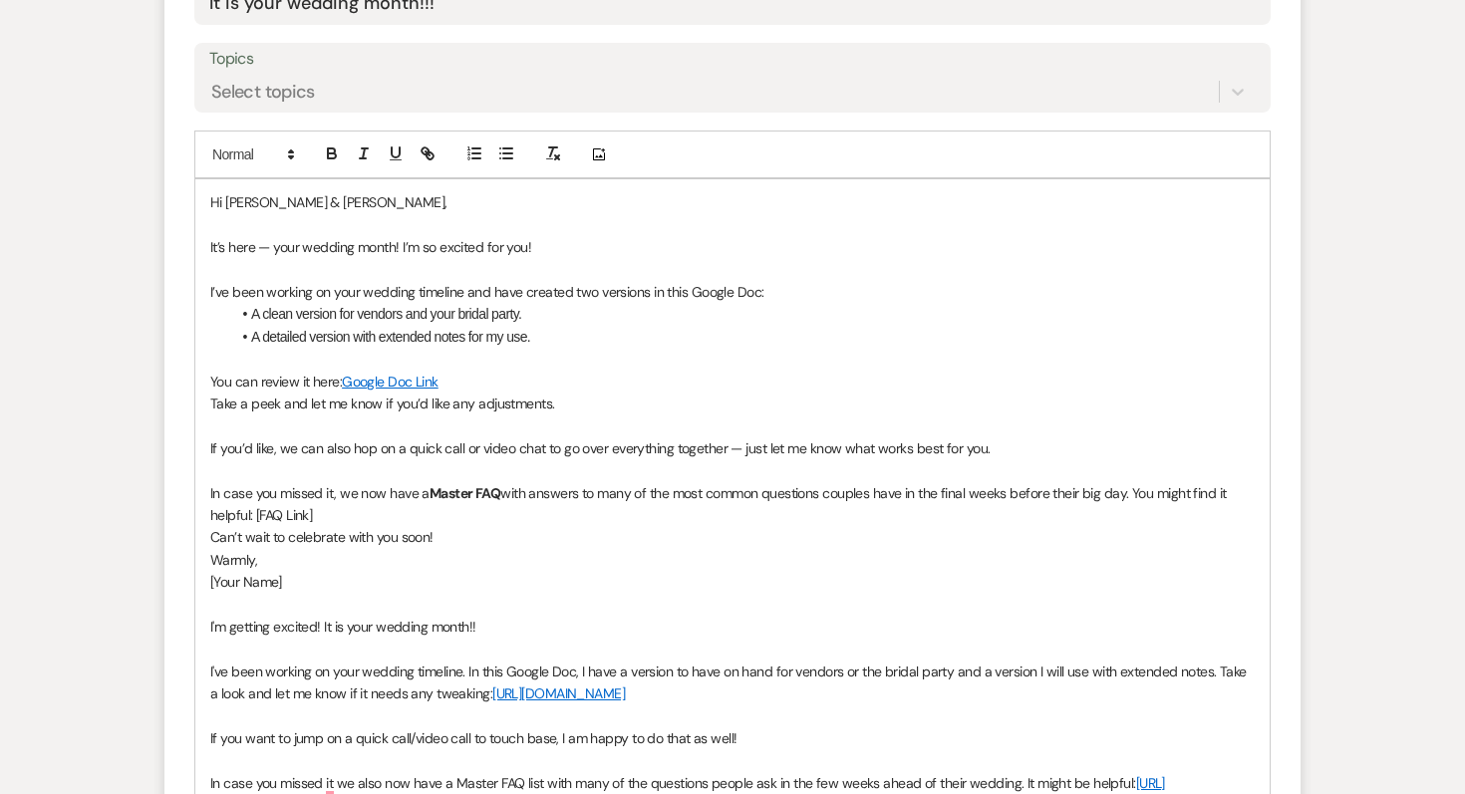
scroll to position [1118, 0]
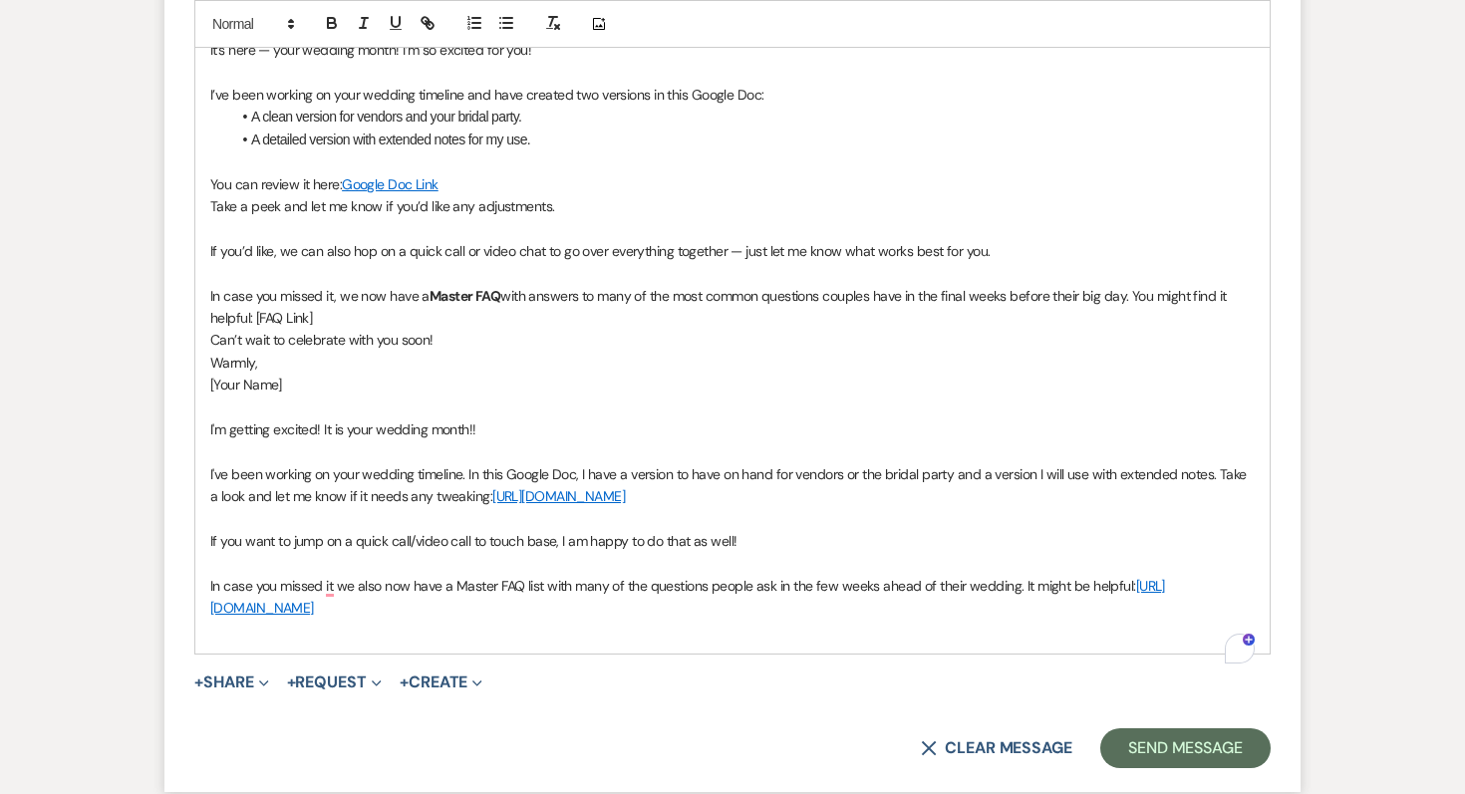
drag, startPoint x: 404, startPoint y: 636, endPoint x: 208, endPoint y: 608, distance: 198.2
click at [208, 608] on div "Hi [PERSON_NAME] & [PERSON_NAME], It’s here — your wedding month! I’m so excite…" at bounding box center [732, 317] width 1074 height 670
copy link "[URL][DOMAIN_NAME]"
drag, startPoint x: 501, startPoint y: 295, endPoint x: 433, endPoint y: 295, distance: 67.7
click at [433, 295] on p "In case you missed it, we now have a Master FAQ with answers to many of the mos…" at bounding box center [732, 307] width 1044 height 45
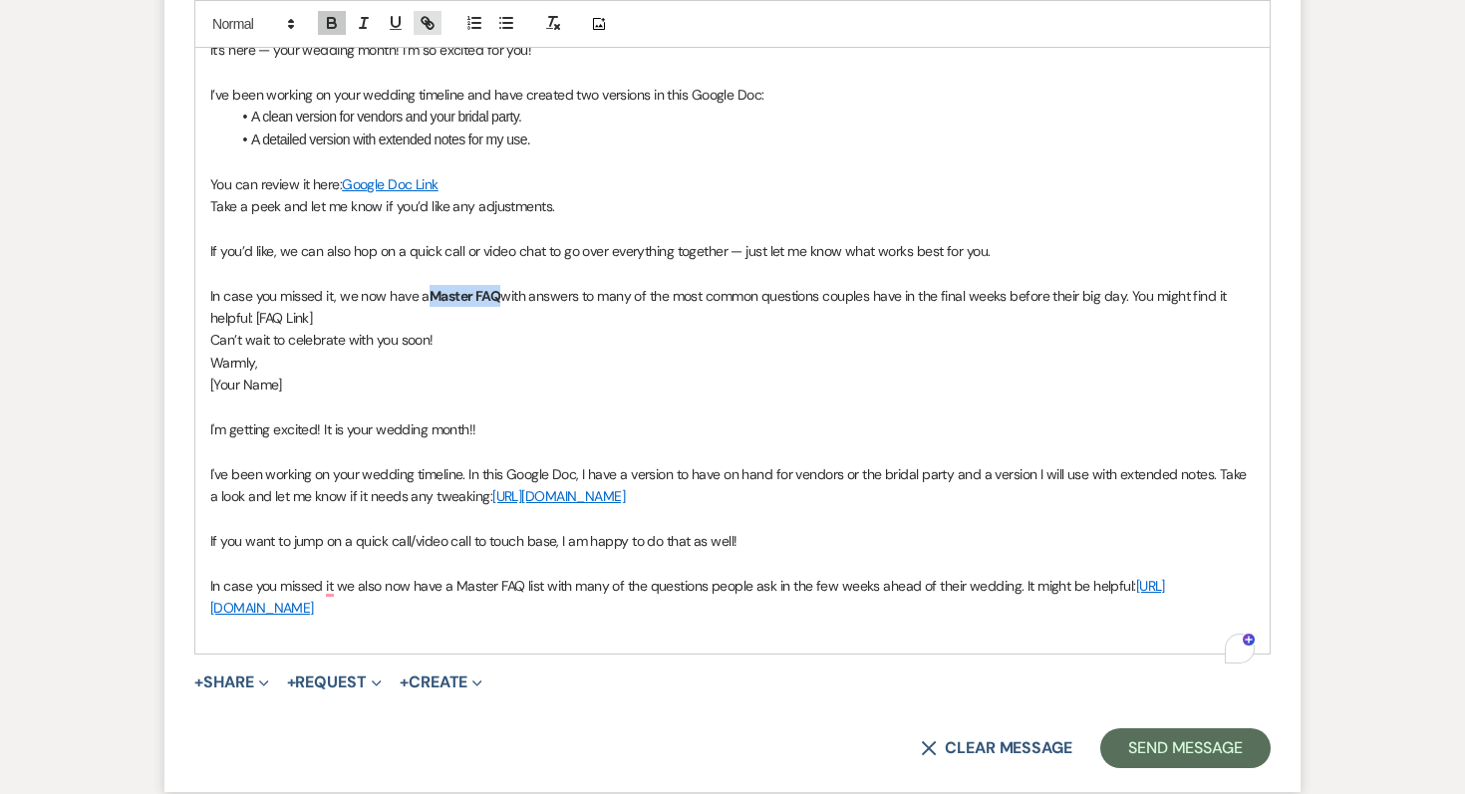
click at [428, 24] on line "button" at bounding box center [427, 23] width 4 height 4
paste input "[URL][DOMAIN_NAME]"
type input "[URL][DOMAIN_NAME]"
click at [580, 333] on link at bounding box center [581, 334] width 43 height 15
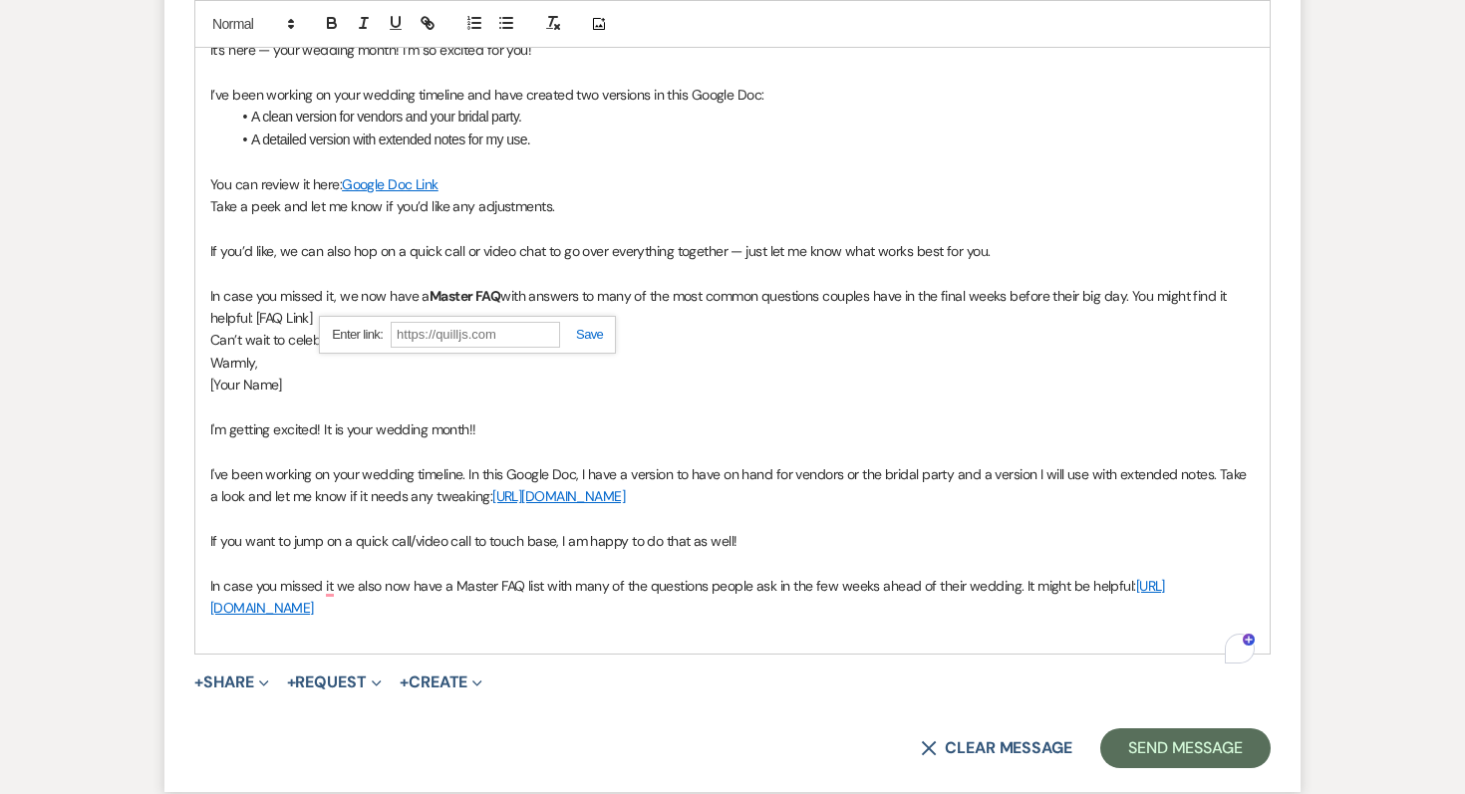
scroll to position [1113, 0]
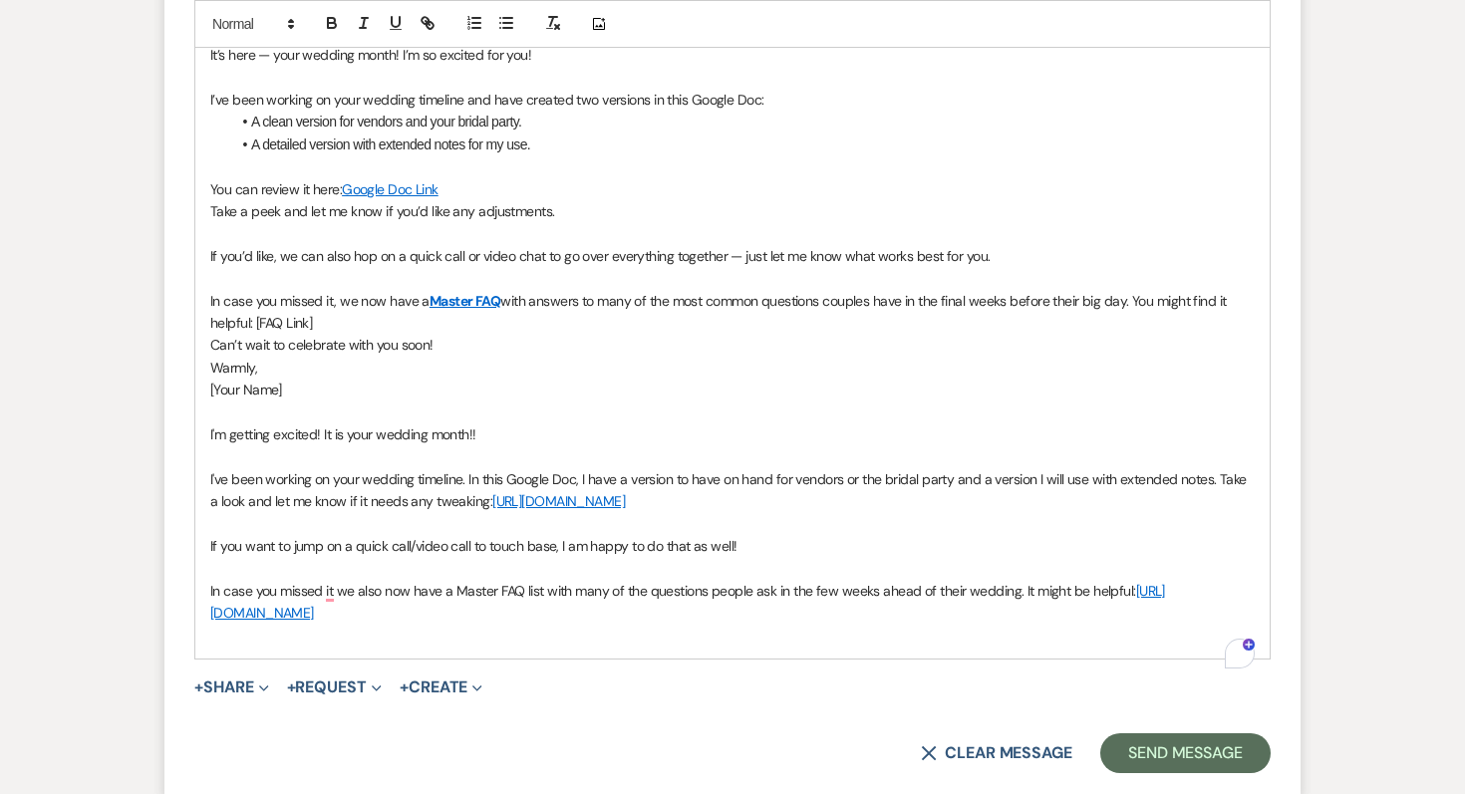
click at [329, 321] on p "In case you missed it, we now have a Master FAQ with answers to many of the mos…" at bounding box center [732, 312] width 1044 height 45
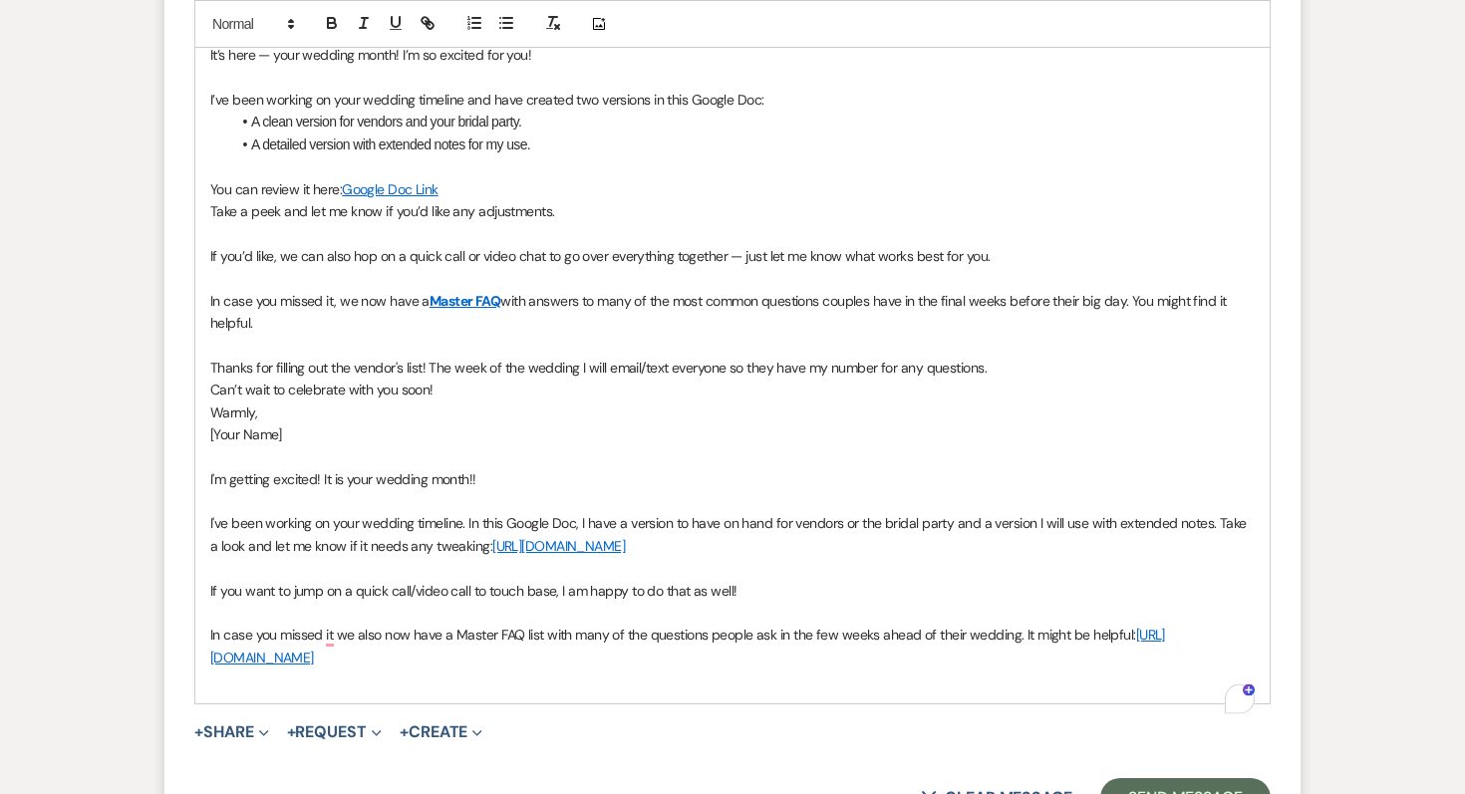
click at [495, 368] on p "Thanks for filling out the vendor's list! The week of the wedding I will email/…" at bounding box center [732, 368] width 1044 height 22
click at [1051, 367] on p "Thanks for filling out the vendor's list! The week before the wedding I will em…" at bounding box center [732, 368] width 1044 height 22
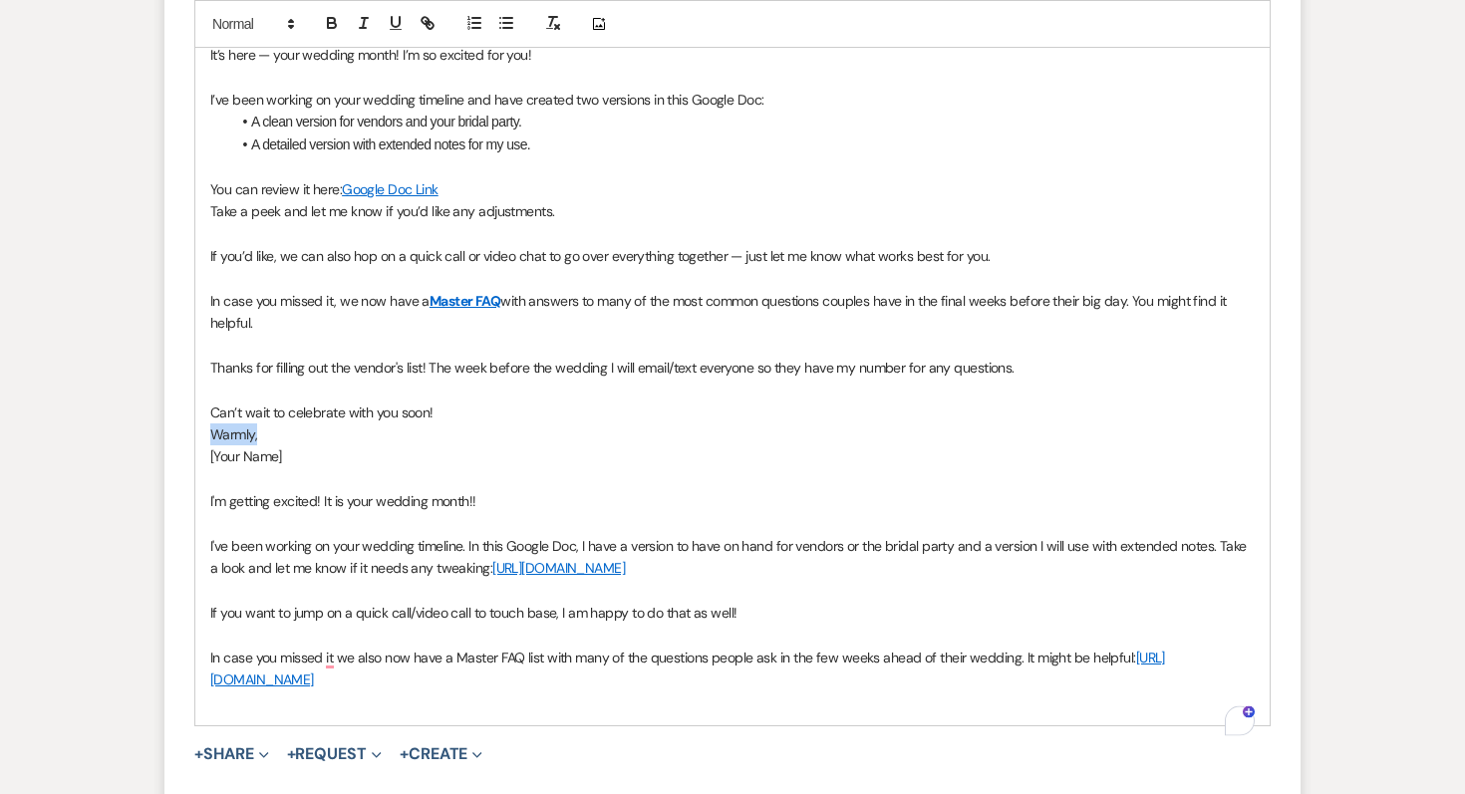
drag, startPoint x: 267, startPoint y: 433, endPoint x: 201, endPoint y: 434, distance: 65.8
click at [201, 434] on div "Hi [PERSON_NAME] & [PERSON_NAME], It’s here — your wedding month! I’m so excite…" at bounding box center [732, 356] width 1074 height 738
drag, startPoint x: 312, startPoint y: 457, endPoint x: 165, endPoint y: 463, distance: 146.6
click at [165, 463] on form "New Message X Saving draft... Recipients* Planning Portal Users ( [PERSON_NAME]…" at bounding box center [732, 178] width 1136 height 1371
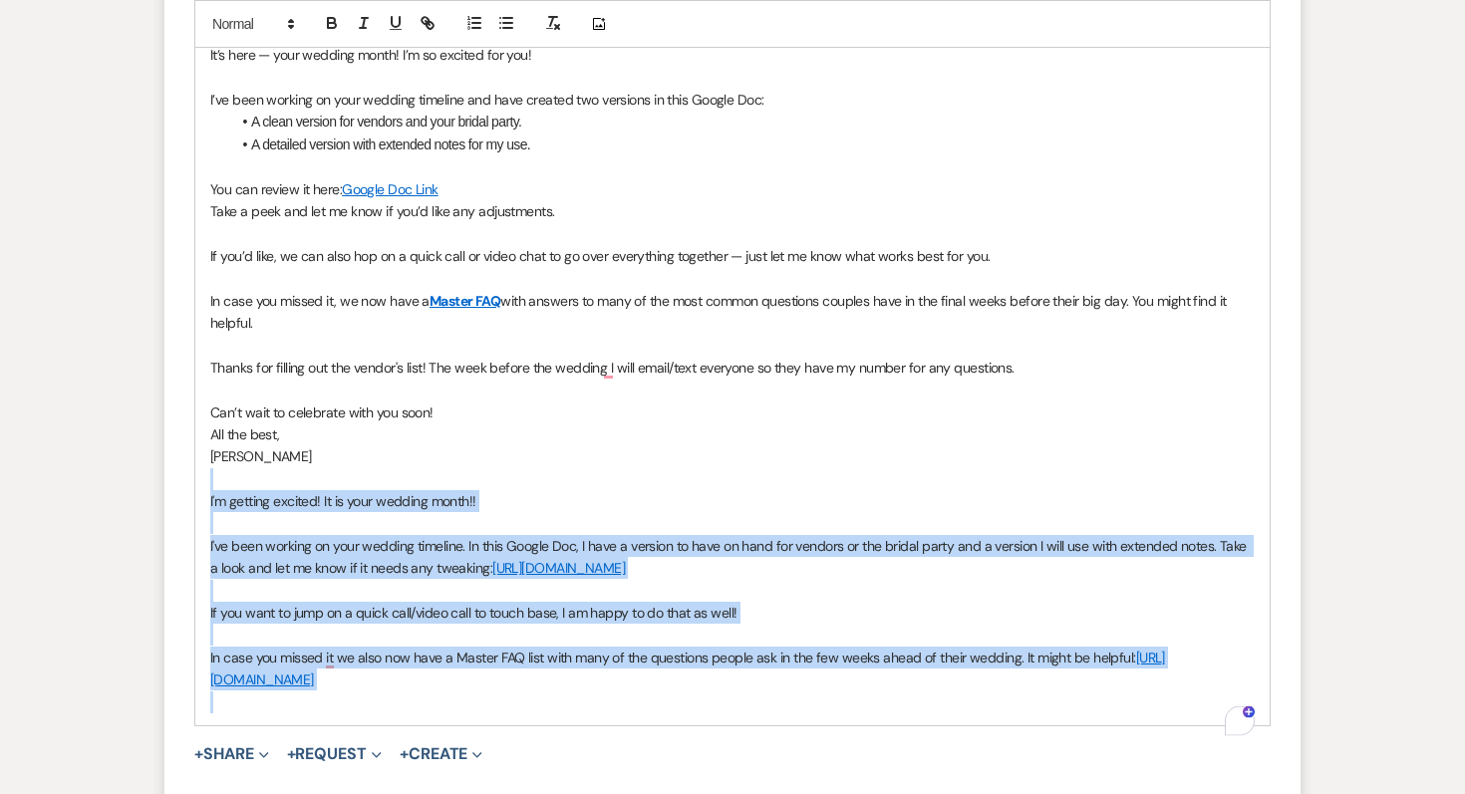
drag, startPoint x: 214, startPoint y: 486, endPoint x: 459, endPoint y: 750, distance: 360.2
click at [459, 750] on form "New Message X Saving draft... Recipients* Planning Portal Users ( [PERSON_NAME]…" at bounding box center [732, 178] width 1136 height 1371
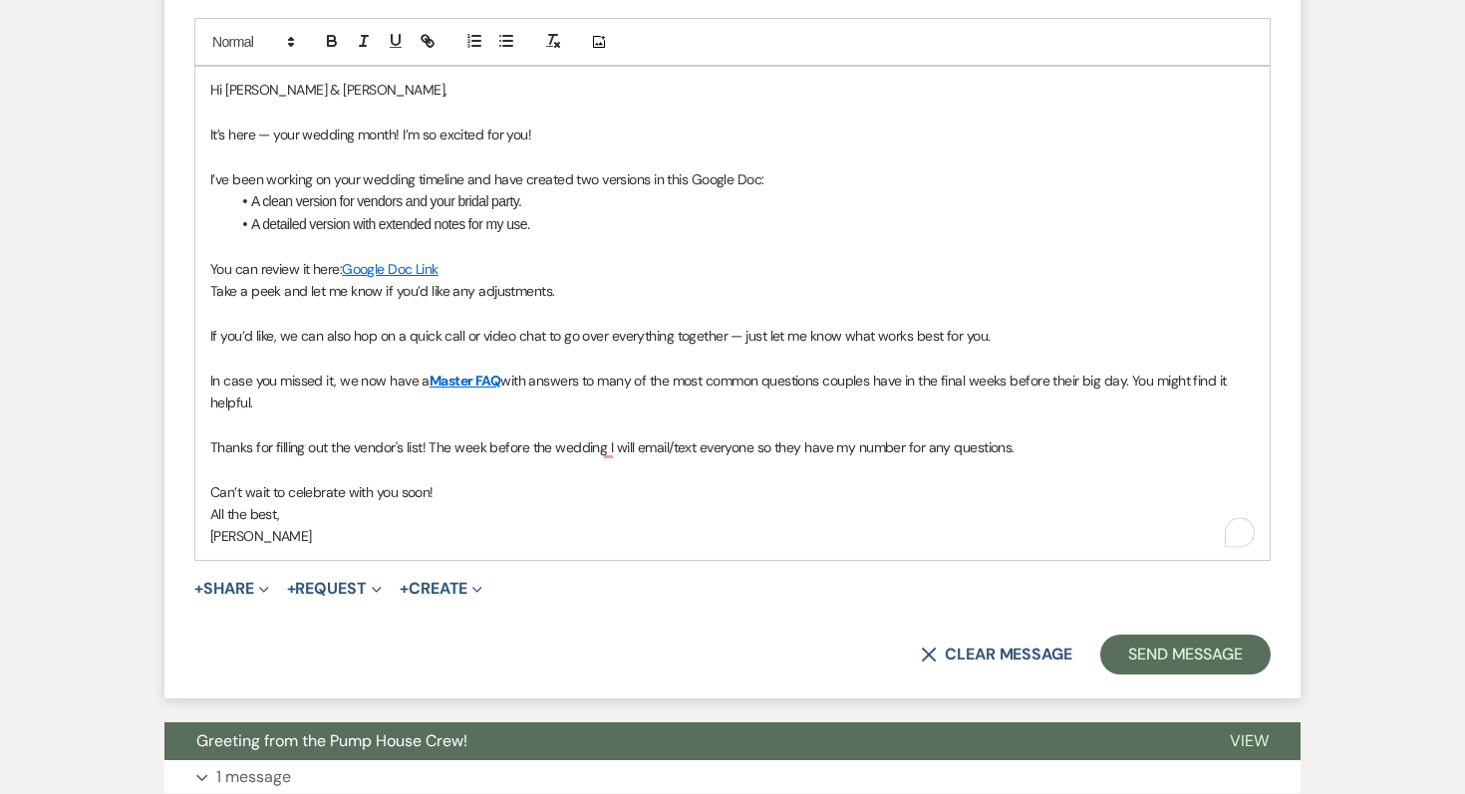
scroll to position [1029, 0]
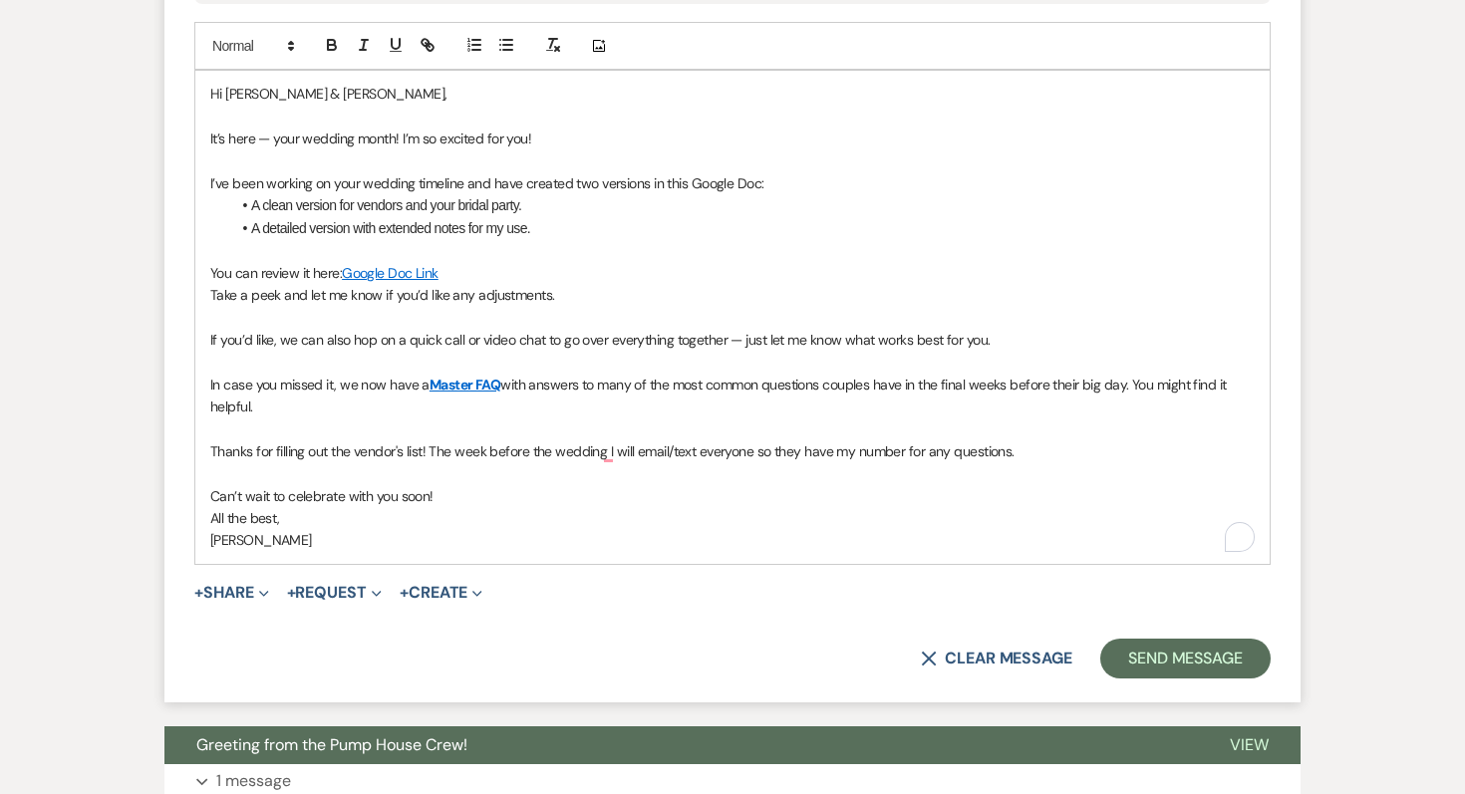
click at [577, 293] on p "Take a peek and let me know if you’d like any adjustments." at bounding box center [732, 295] width 1044 height 22
click at [377, 269] on link "Google Doc Link" at bounding box center [390, 273] width 97 height 18
click at [365, 308] on link "[URL][DOMAIN_NAME]" at bounding box center [339, 312] width 126 height 26
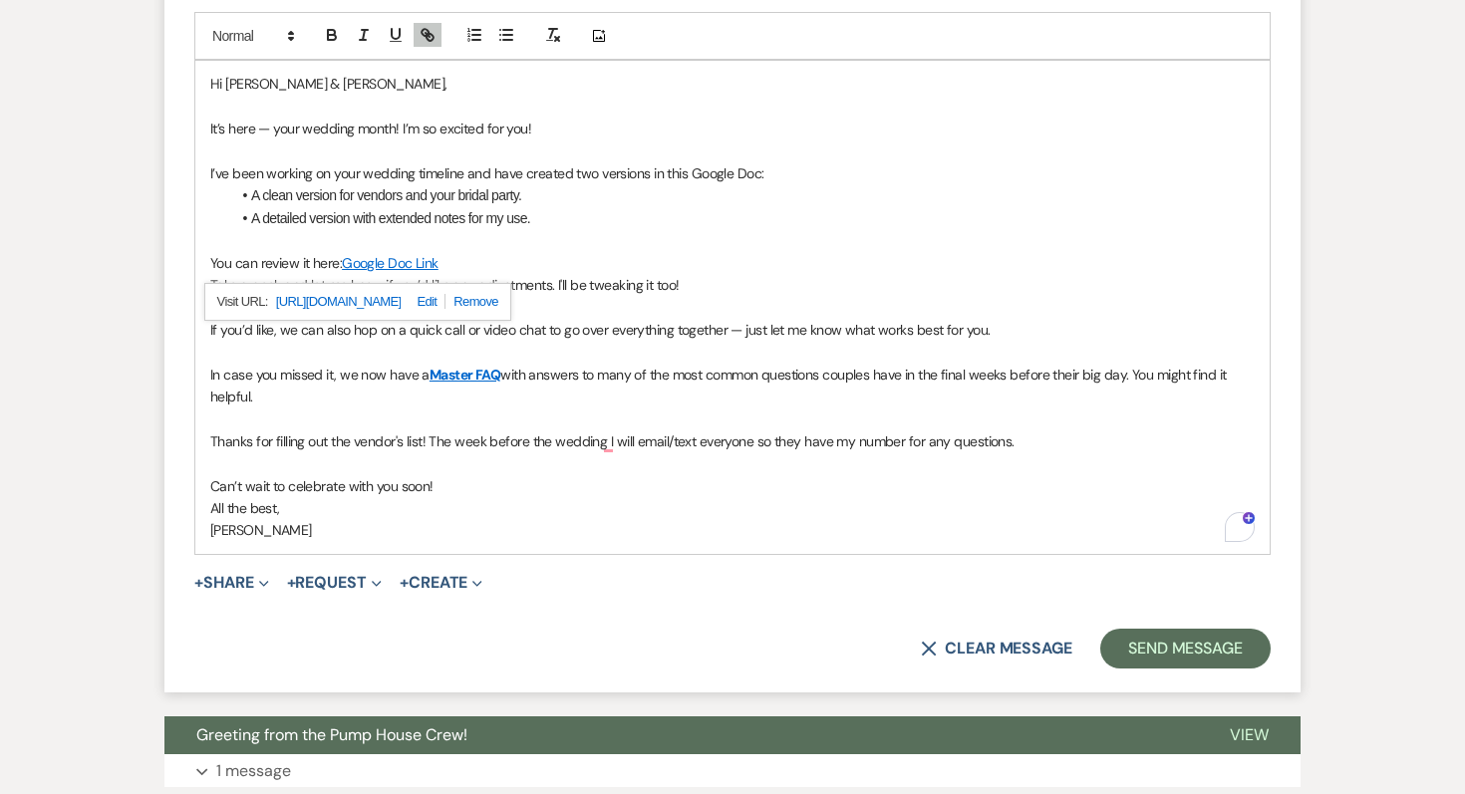
click at [622, 520] on p "[PERSON_NAME]" at bounding box center [732, 530] width 1044 height 22
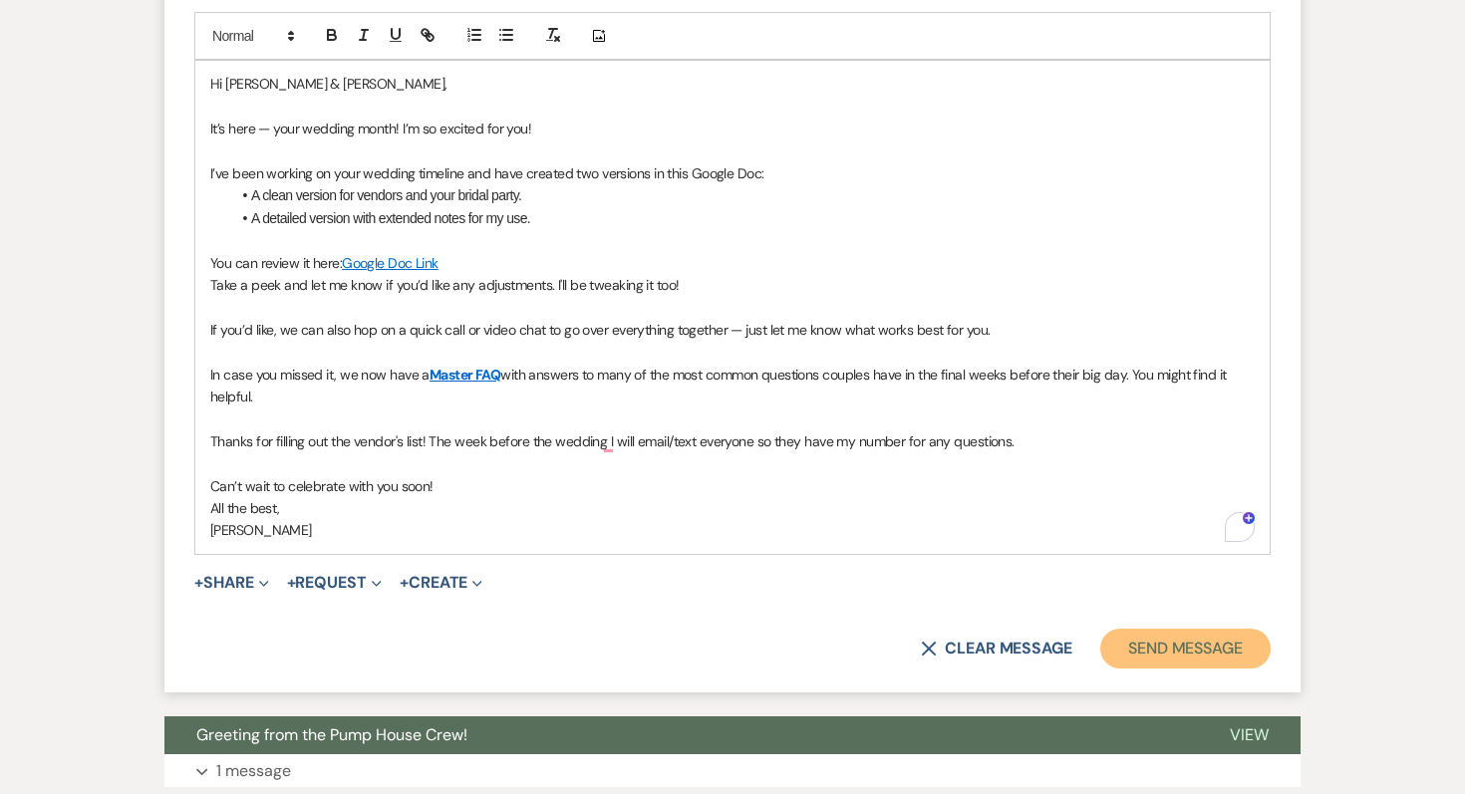
click at [1187, 645] on button "Send Message" at bounding box center [1185, 649] width 170 height 40
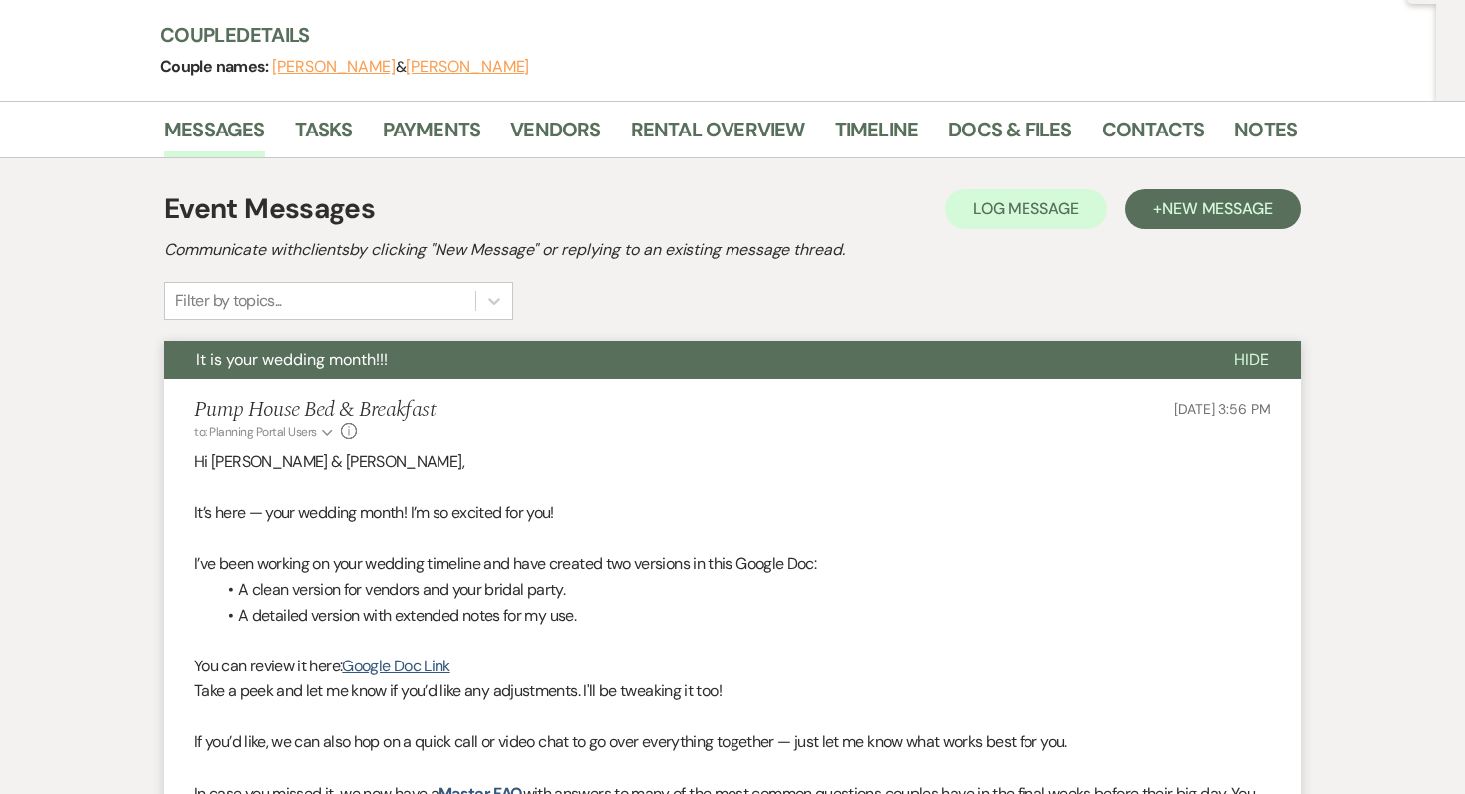
scroll to position [0, 0]
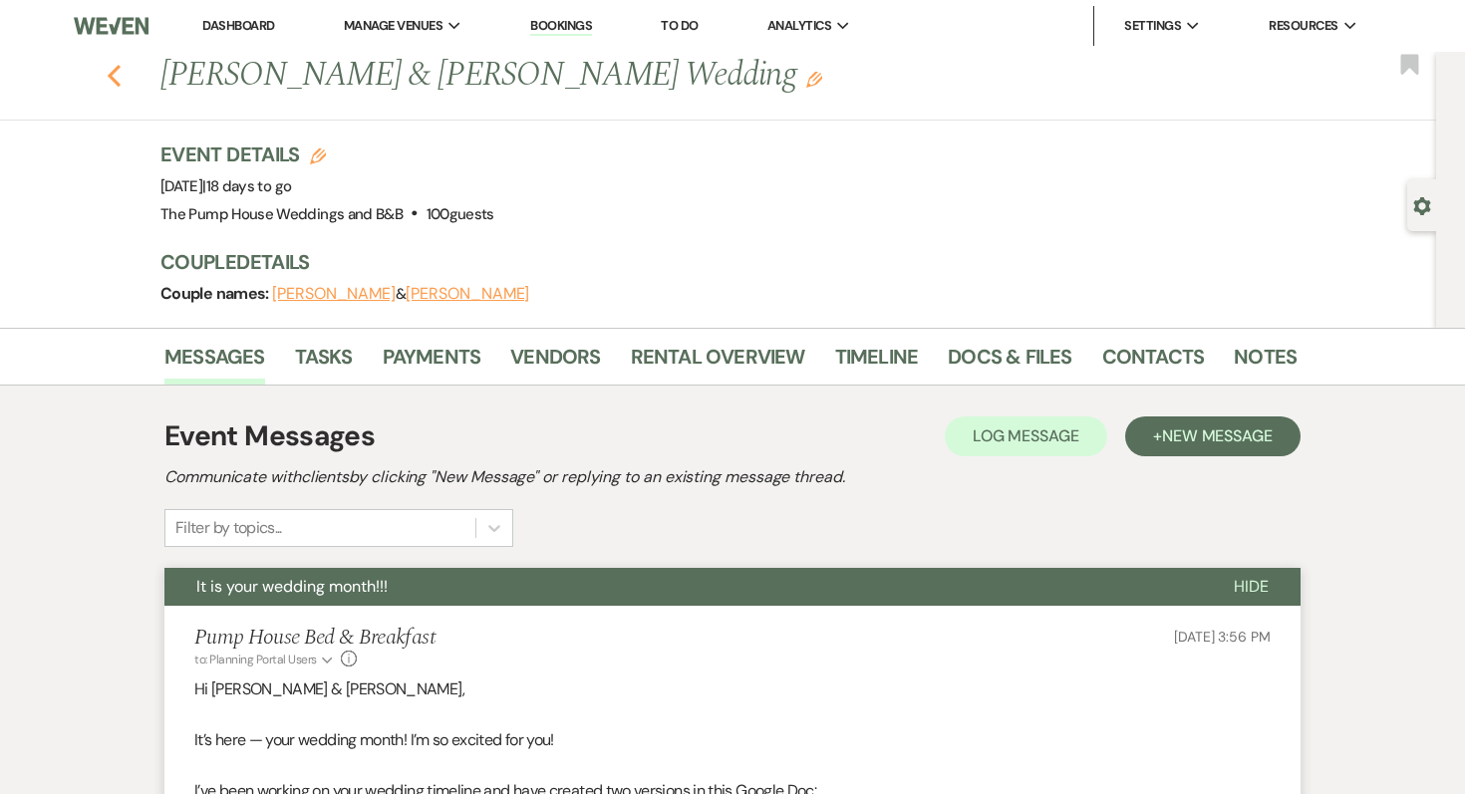
click at [119, 76] on icon "Previous" at bounding box center [114, 76] width 15 height 24
select select "7"
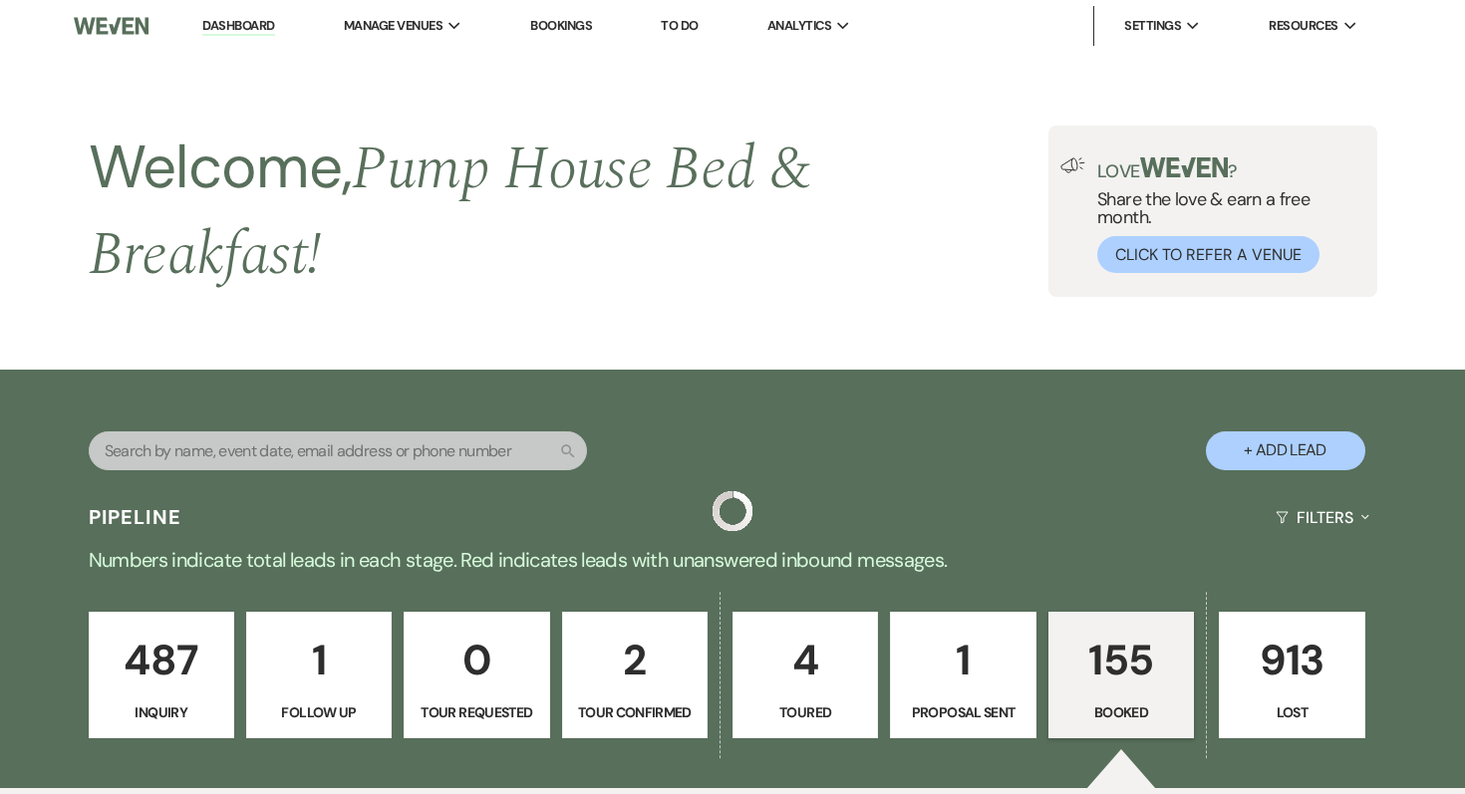
scroll to position [709, 0]
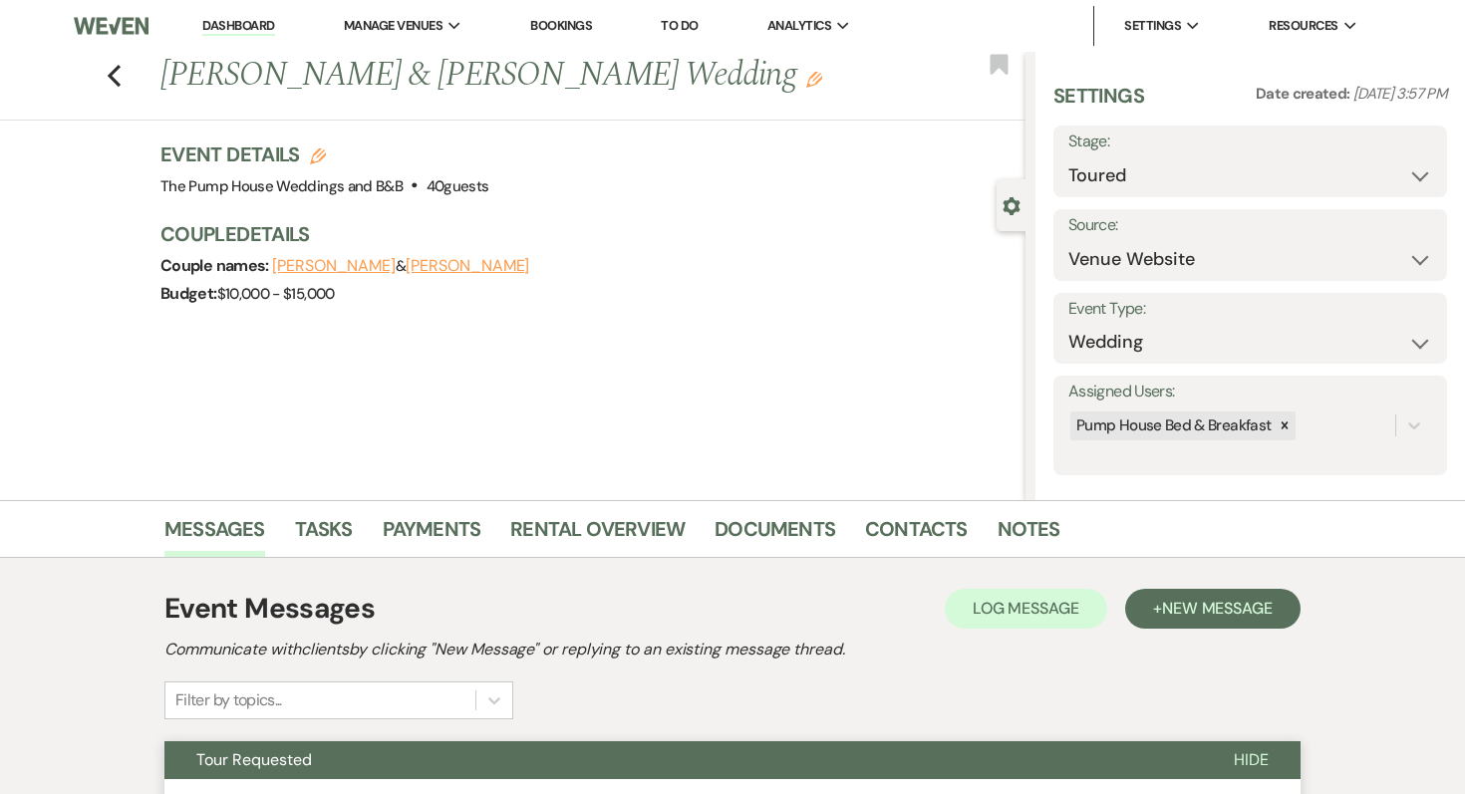
select select "5"
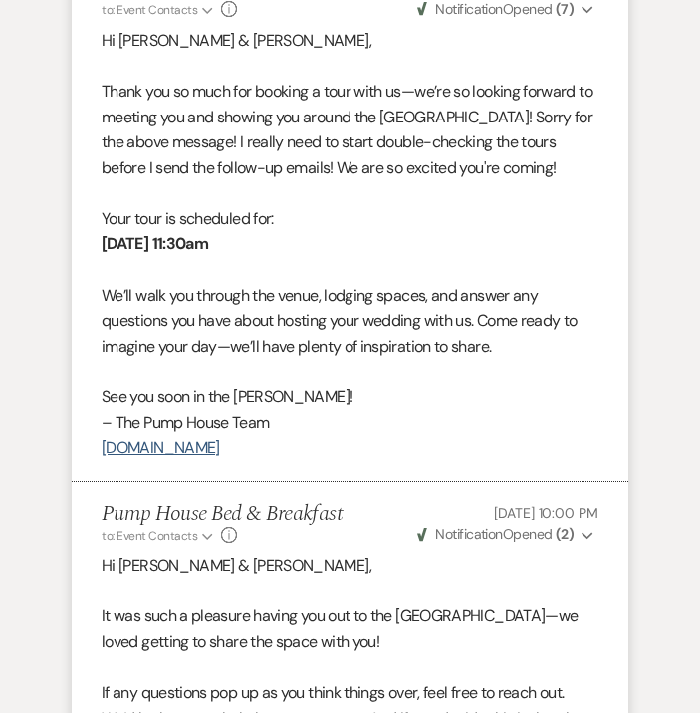
scroll to position [3408, 0]
